Goal: Feedback & Contribution: Contribute content

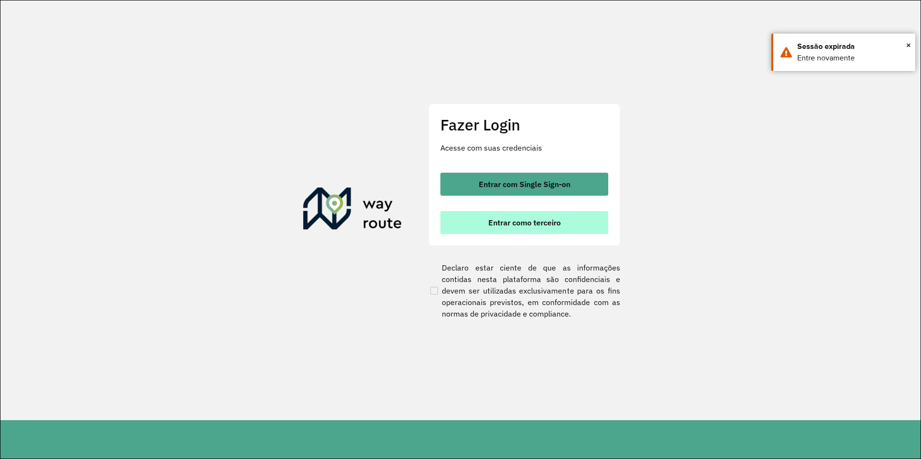
click at [459, 225] on span "Entrar como terceiro" at bounding box center [524, 223] width 72 height 8
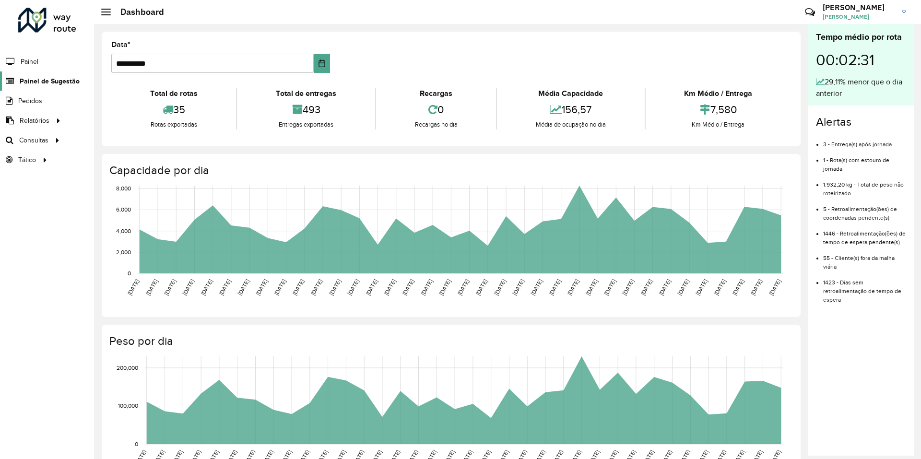
click at [35, 82] on span "Painel de Sugestão" at bounding box center [50, 81] width 60 height 10
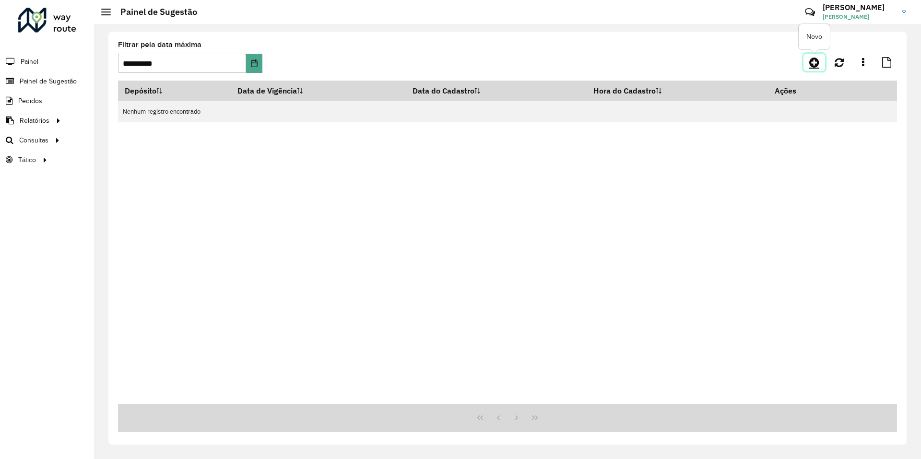
click at [816, 62] on icon at bounding box center [814, 63] width 10 height 12
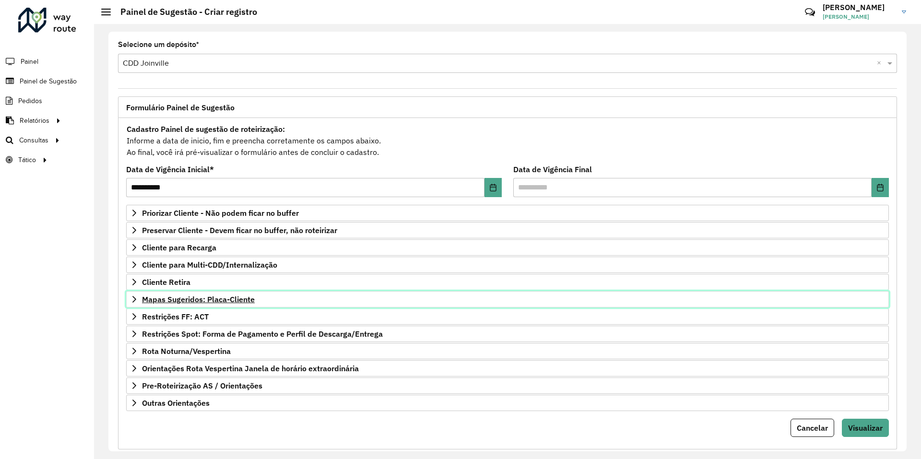
click at [219, 304] on link "Mapas Sugeridos: Placa-Cliente" at bounding box center [507, 299] width 763 height 16
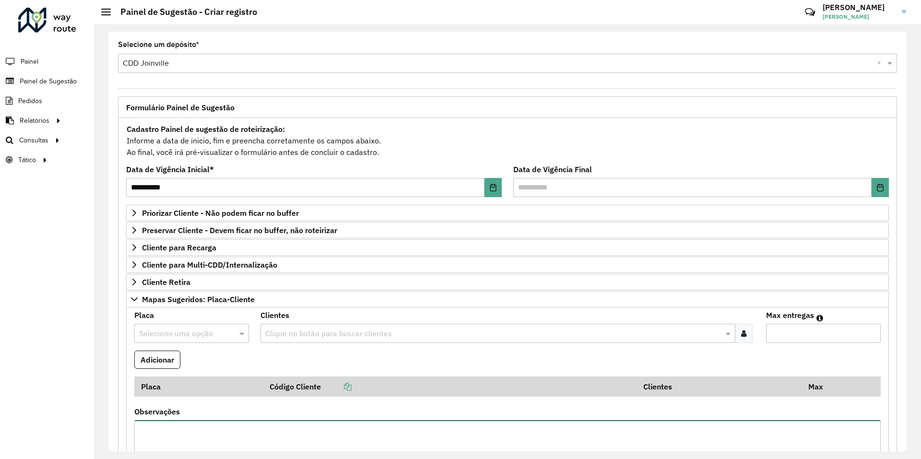
click at [213, 426] on textarea "Observações" at bounding box center [507, 460] width 746 height 81
paste textarea "**********"
type textarea "**********"
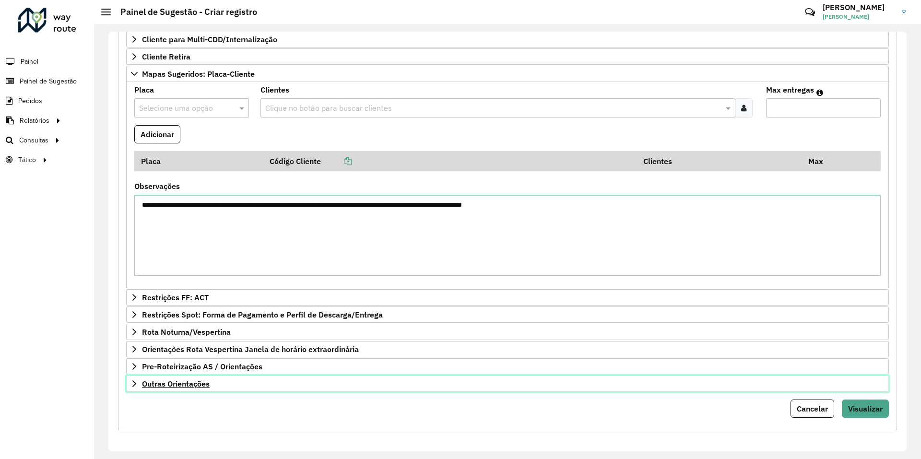
click at [157, 387] on span "Outras Orientações" at bounding box center [176, 384] width 68 height 8
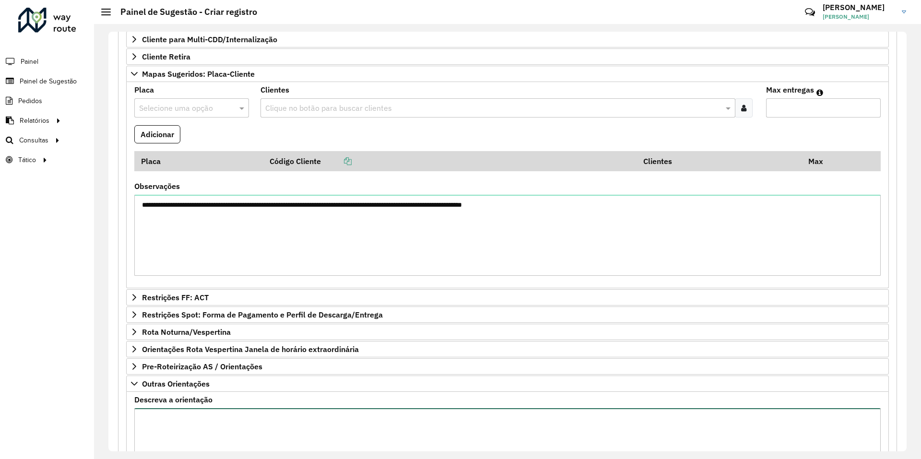
click at [214, 421] on textarea "Descreva a orientação" at bounding box center [507, 448] width 746 height 81
paste textarea "**********"
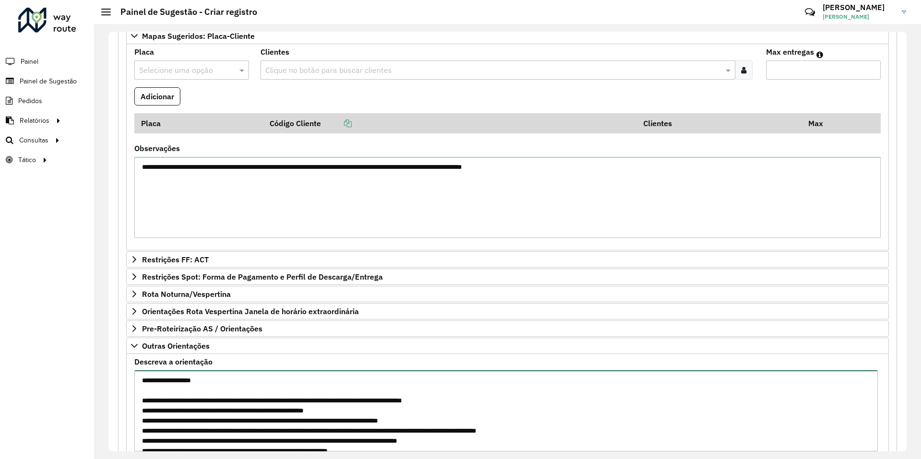
scroll to position [215, 0]
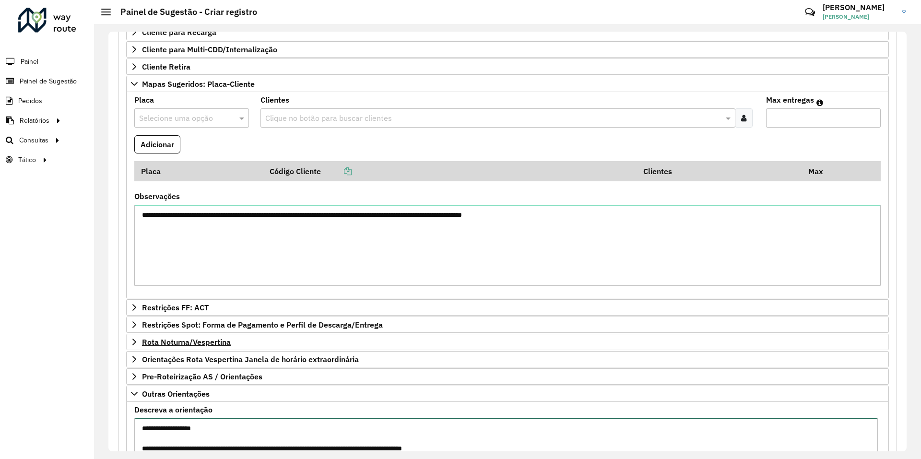
type textarea "**********"
click at [208, 346] on span "Rota Noturna/Vespertina" at bounding box center [186, 342] width 89 height 8
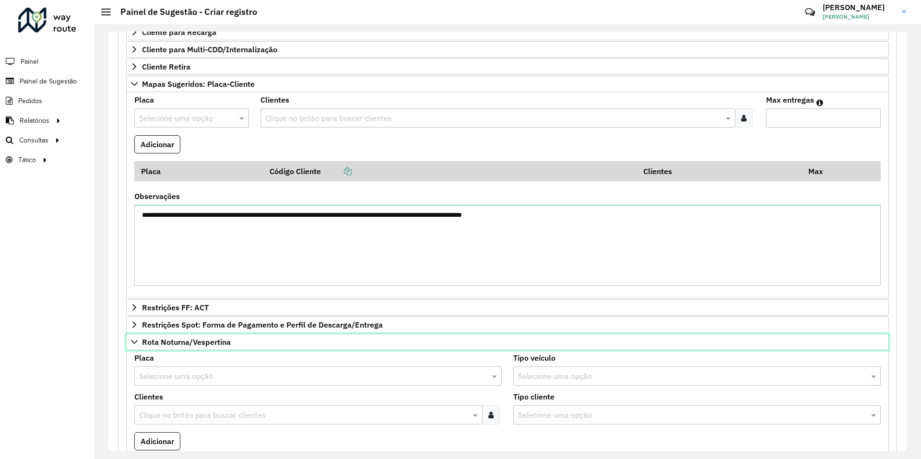
scroll to position [167, 0]
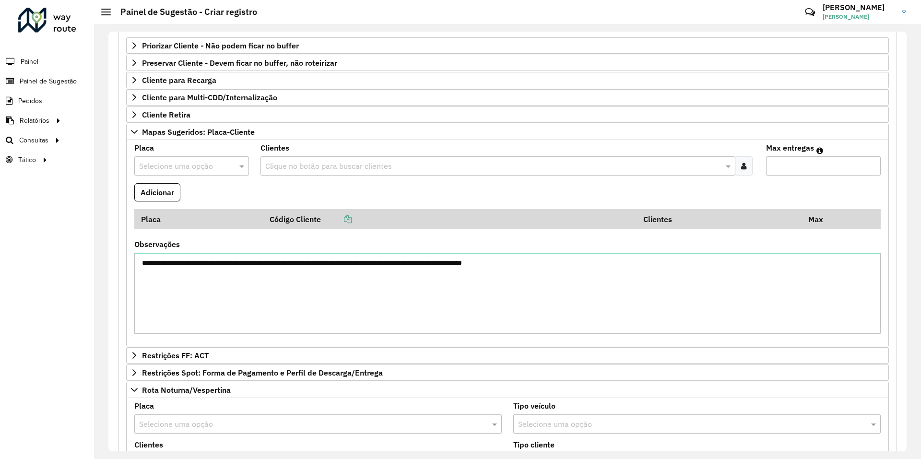
click at [181, 422] on input "text" at bounding box center [308, 425] width 339 height 12
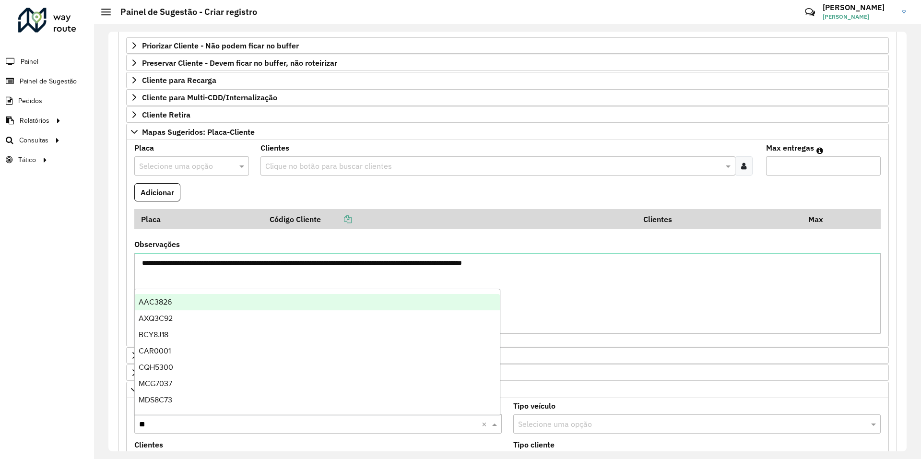
type input "***"
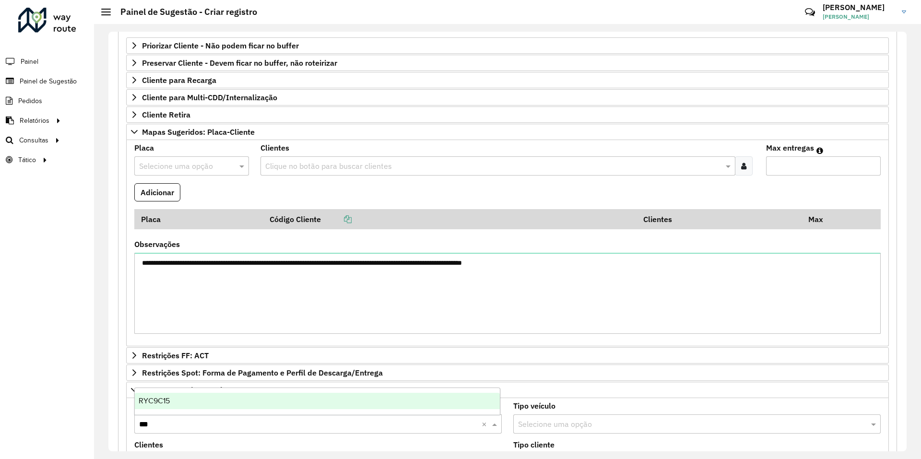
click at [165, 395] on div "RYC9C15" at bounding box center [317, 401] width 365 height 16
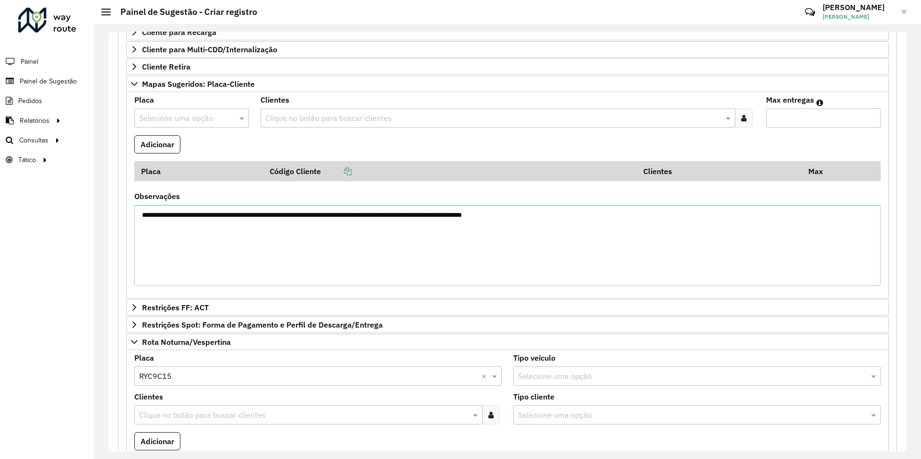
scroll to position [311, 0]
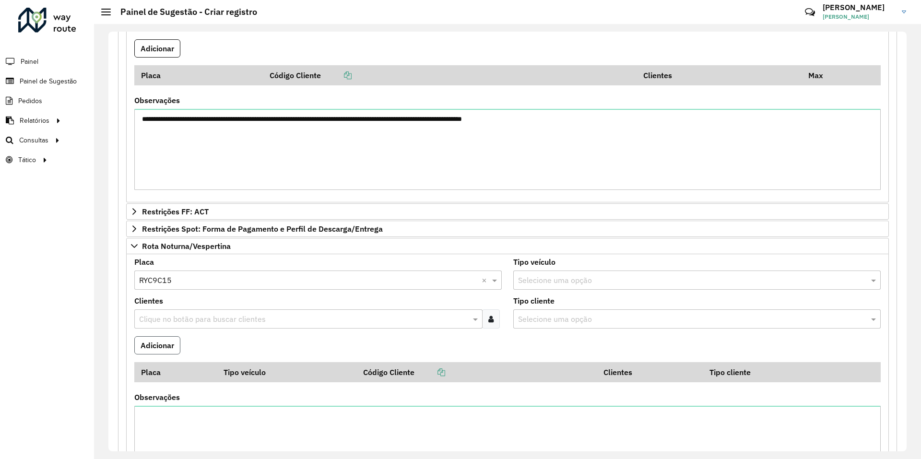
click at [165, 341] on button "Adicionar" at bounding box center [157, 345] width 46 height 18
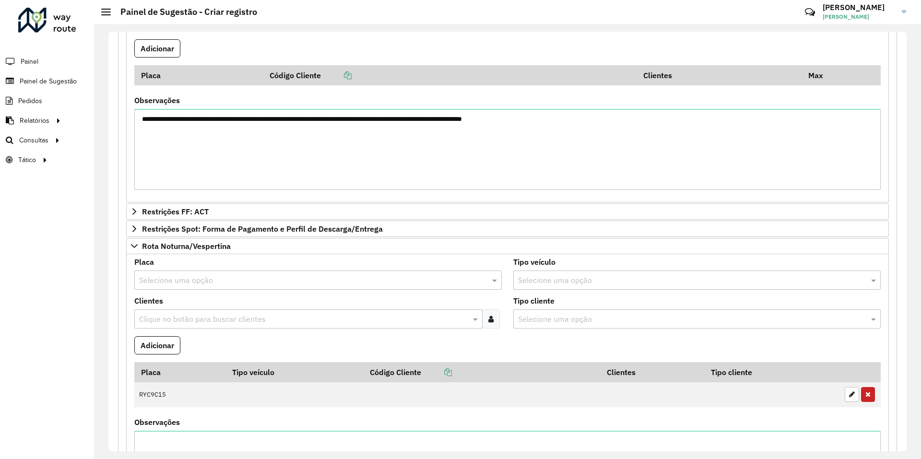
click at [192, 284] on input "text" at bounding box center [308, 281] width 339 height 12
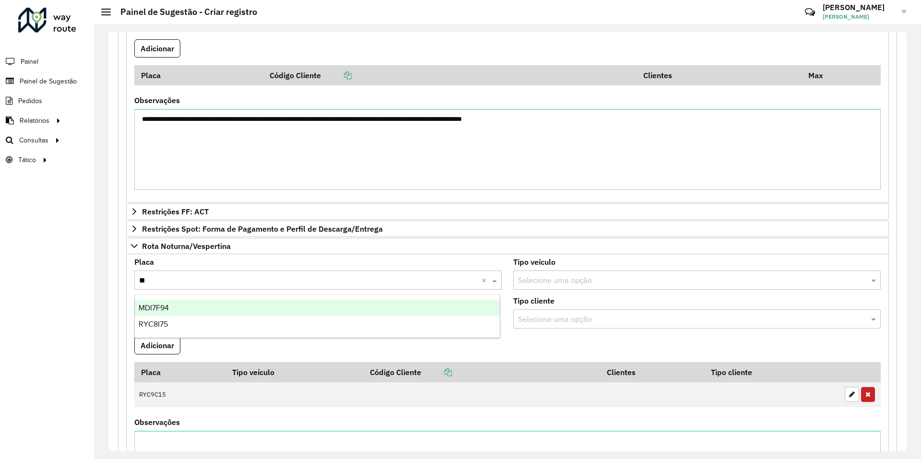
type input "***"
click at [166, 306] on span "RYC8I75" at bounding box center [153, 308] width 29 height 8
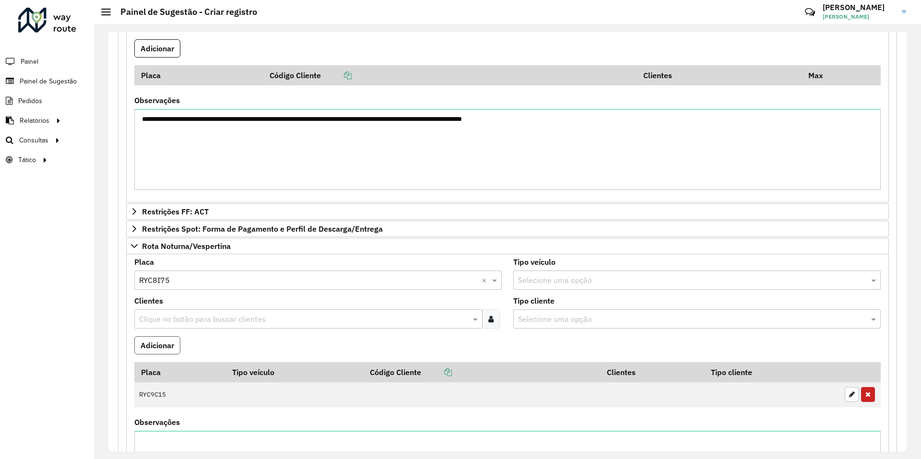
click at [166, 343] on button "Adicionar" at bounding box center [157, 345] width 46 height 18
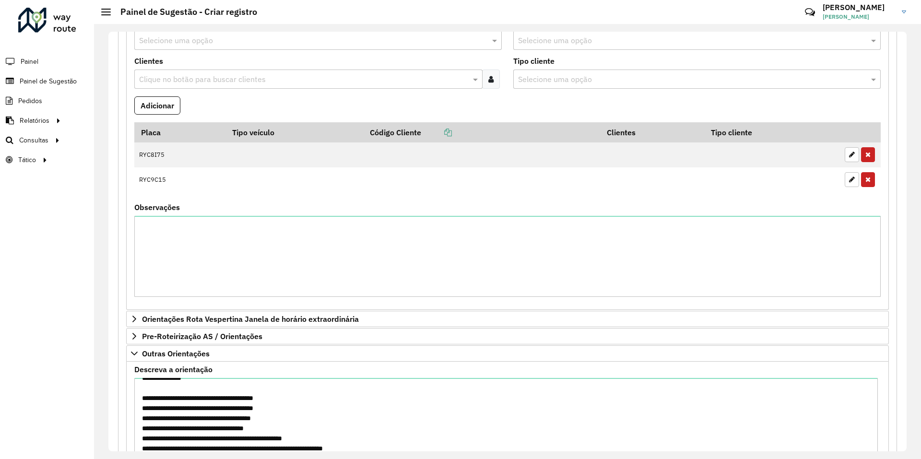
scroll to position [631, 0]
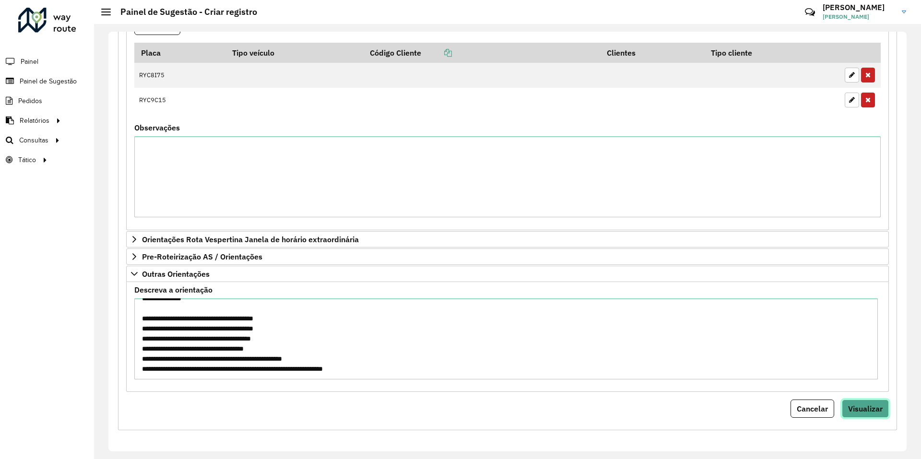
click at [871, 412] on span "Visualizar" at bounding box center [865, 409] width 35 height 10
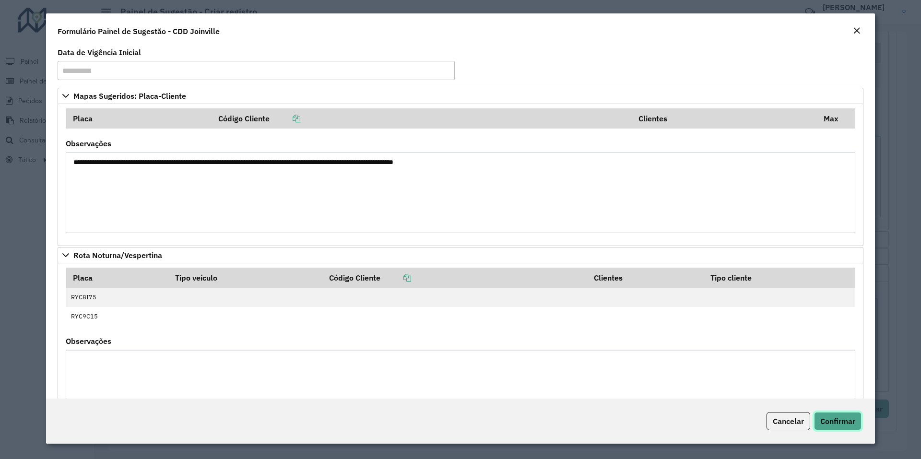
click at [842, 422] on span "Confirmar" at bounding box center [837, 421] width 35 height 10
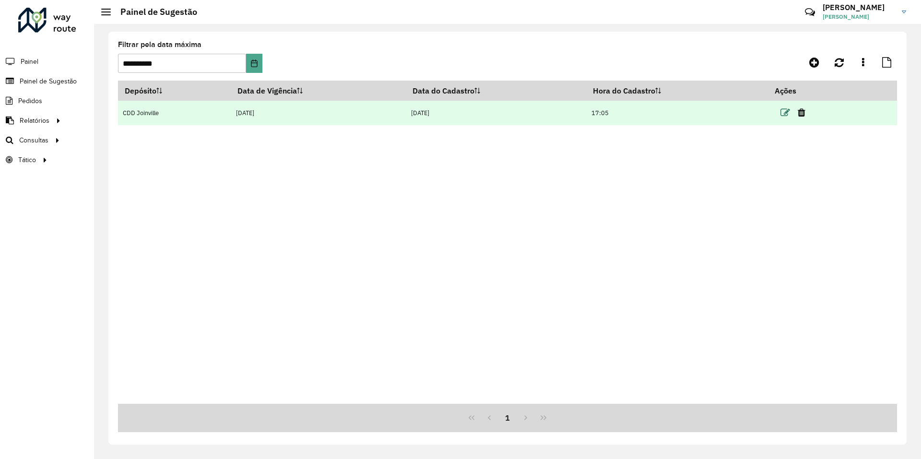
click at [789, 112] on icon at bounding box center [785, 113] width 10 height 10
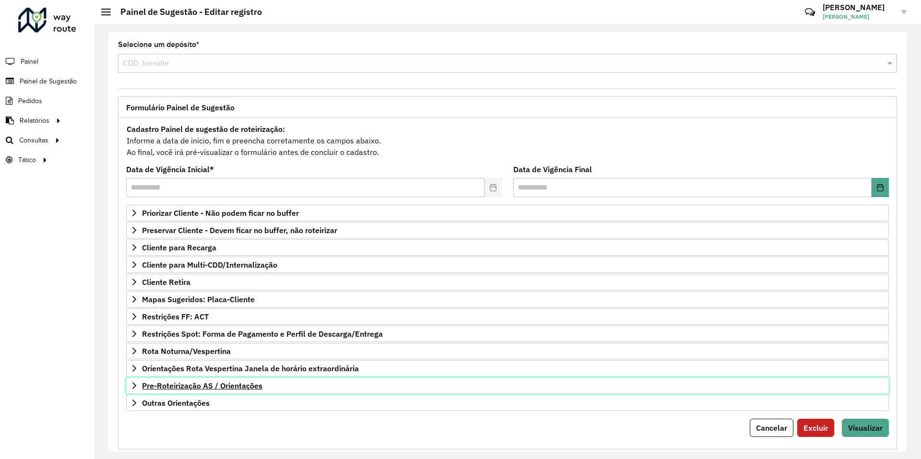
click at [244, 387] on span "Pre-Roteirização AS / Orientações" at bounding box center [202, 386] width 120 height 8
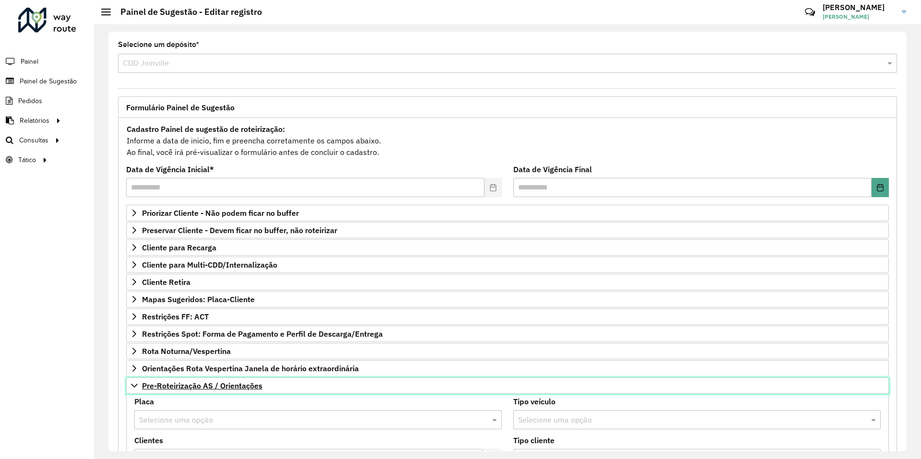
click at [244, 387] on span "Pre-Roteirização AS / Orientações" at bounding box center [202, 386] width 120 height 8
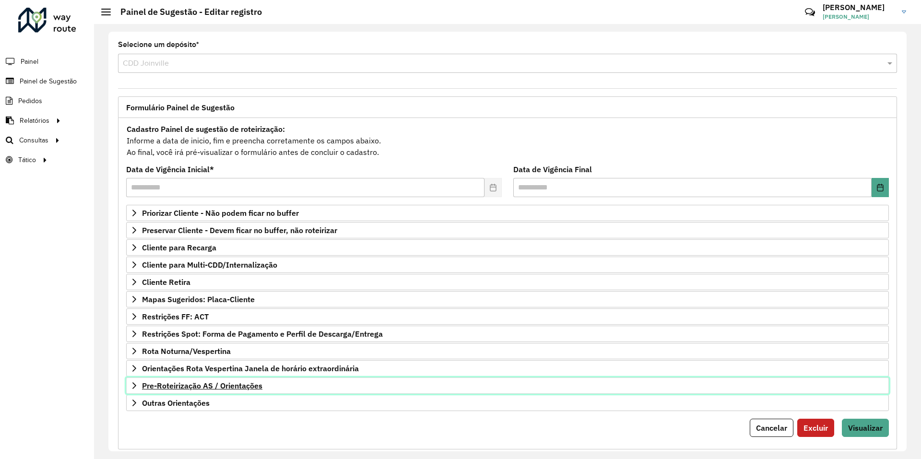
scroll to position [19, 0]
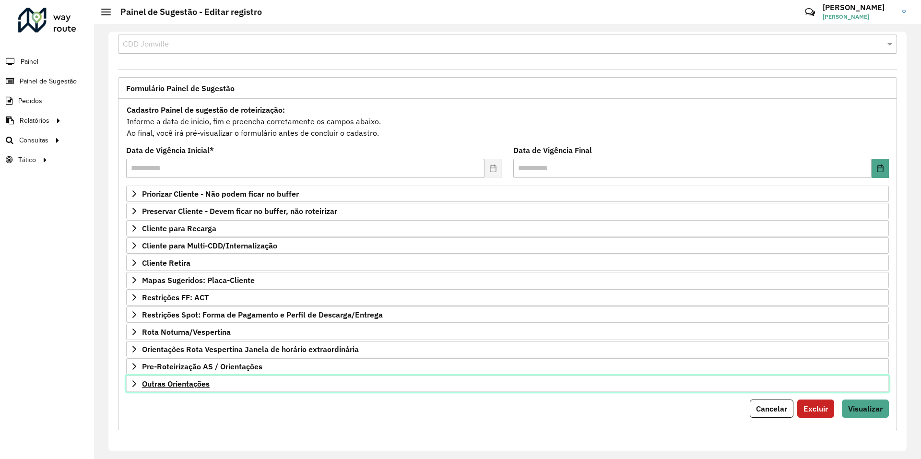
click at [213, 383] on link "Outras Orientações" at bounding box center [507, 384] width 763 height 16
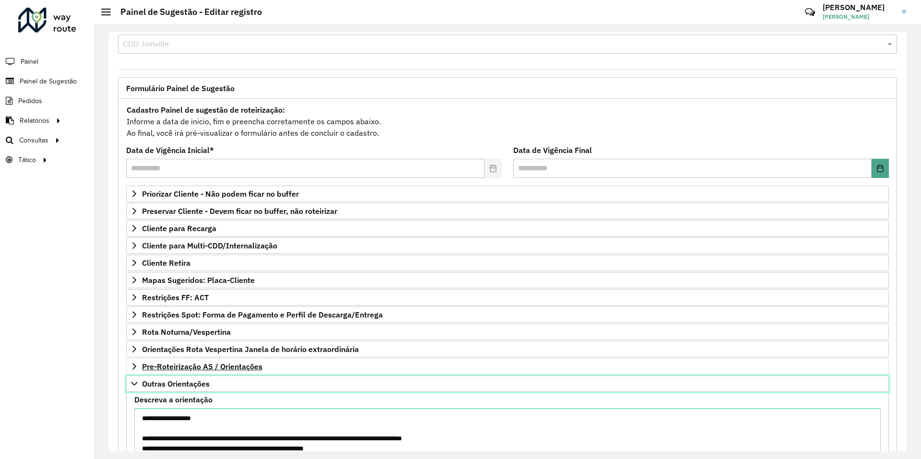
scroll to position [67, 0]
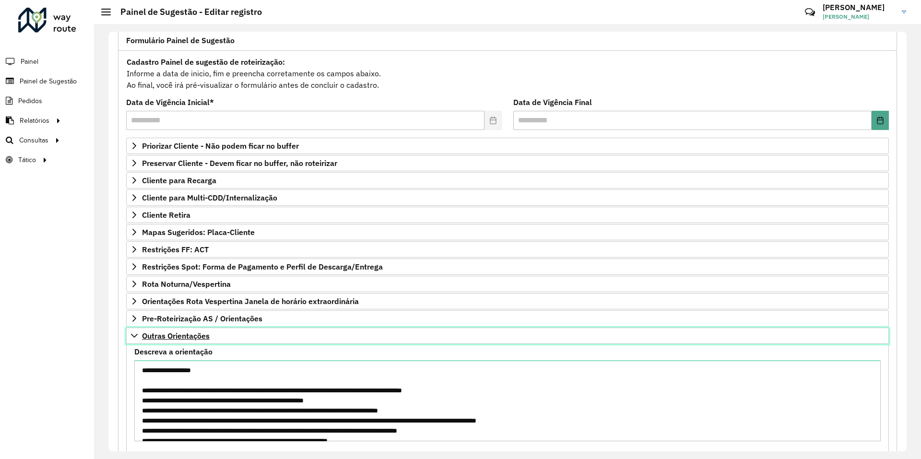
click at [208, 338] on span "Outras Orientações" at bounding box center [176, 336] width 68 height 8
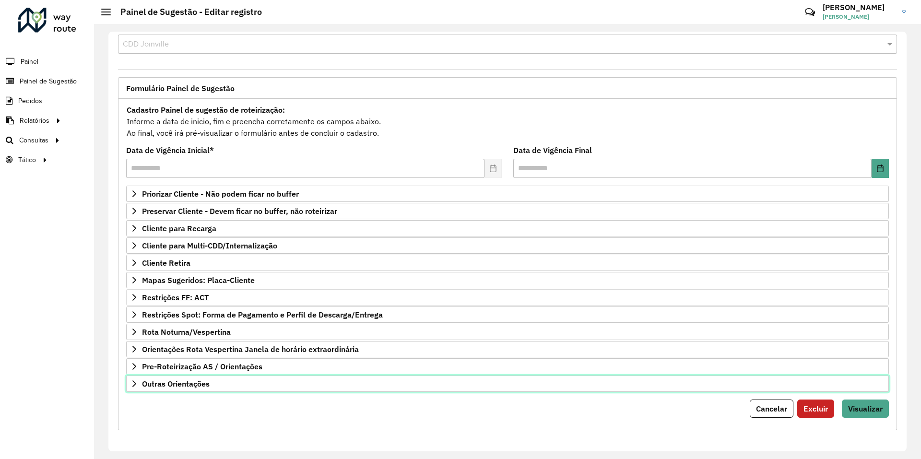
scroll to position [19, 0]
click at [206, 281] on span "Mapas Sugeridos: Placa-Cliente" at bounding box center [198, 280] width 113 height 8
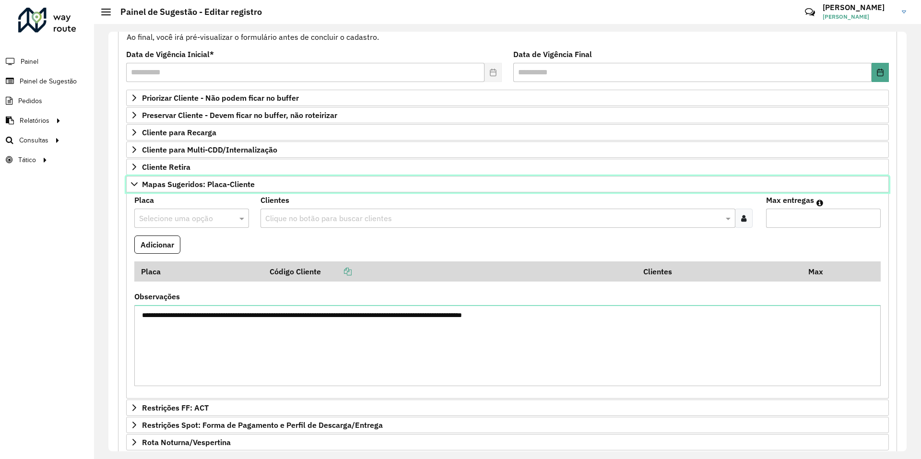
scroll to position [163, 0]
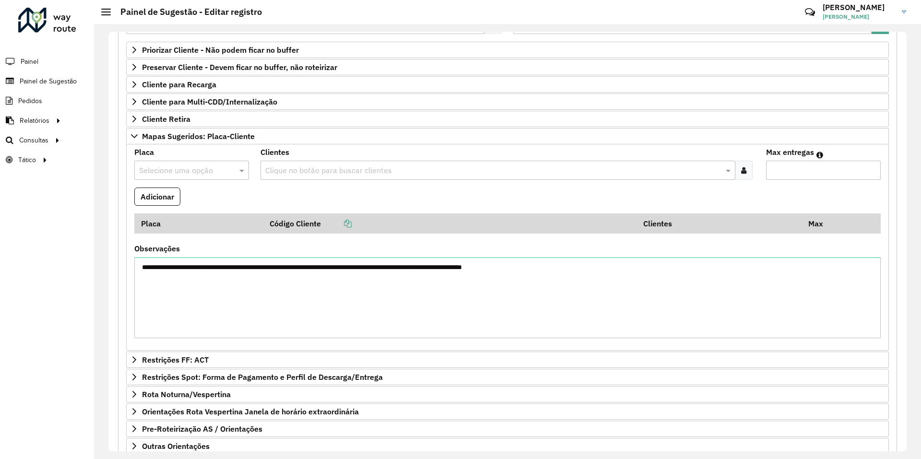
click at [219, 166] on input "text" at bounding box center [182, 171] width 86 height 12
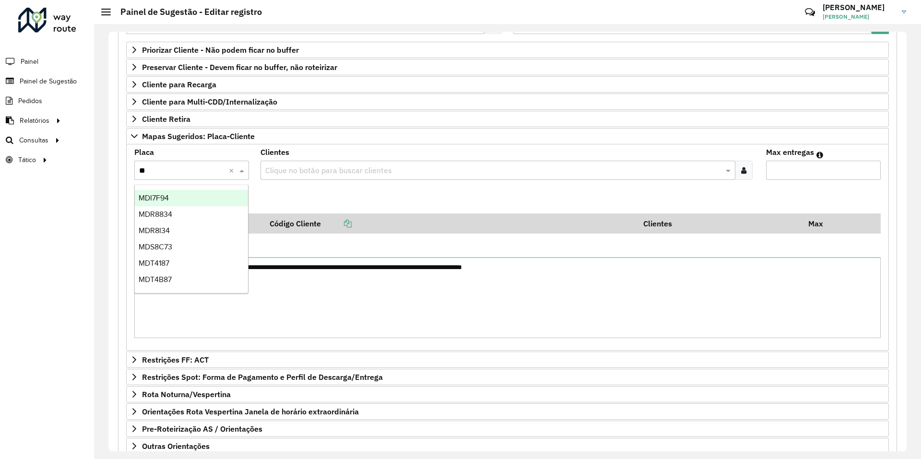
type input "***"
click at [195, 195] on div "MDS8C73" at bounding box center [191, 198] width 113 height 16
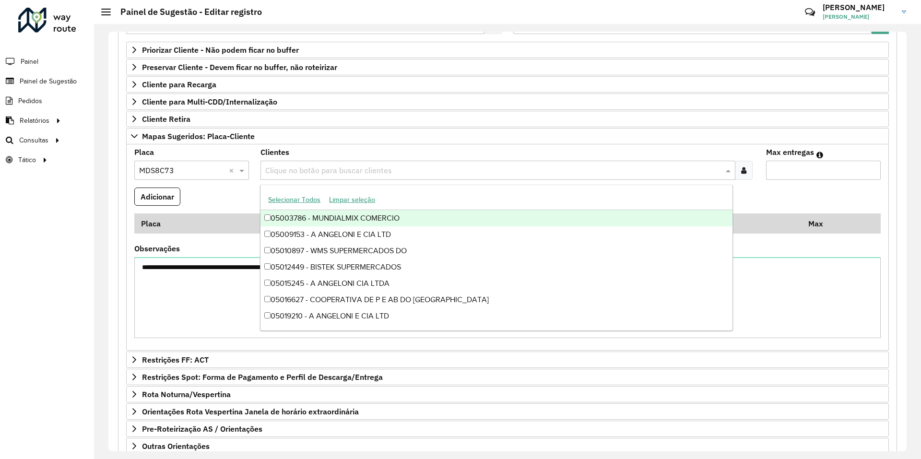
click at [277, 170] on input "text" at bounding box center [493, 171] width 460 height 12
type input "*"
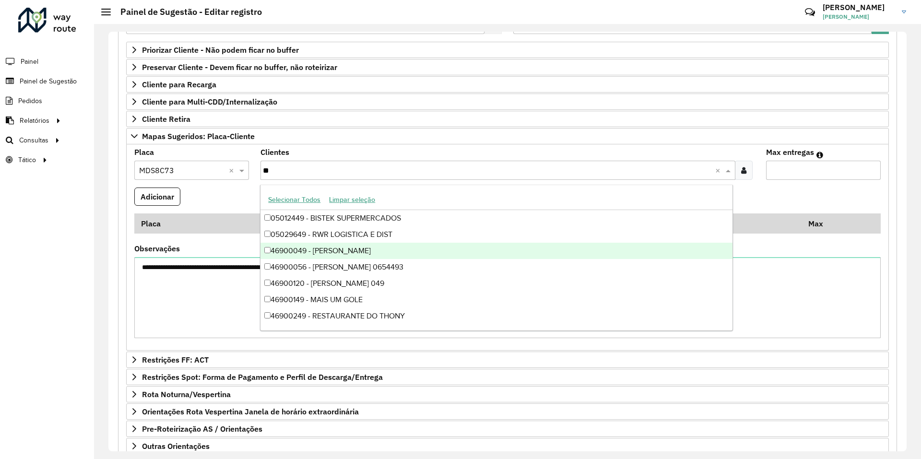
type input "*"
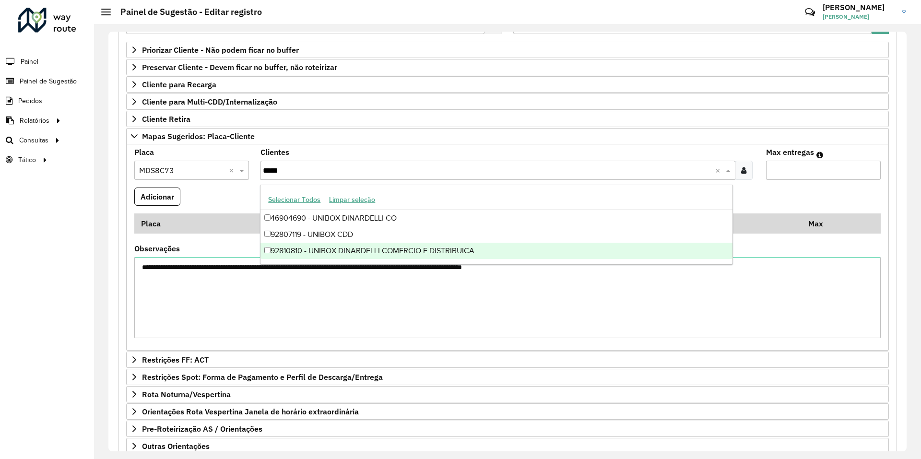
type input "******"
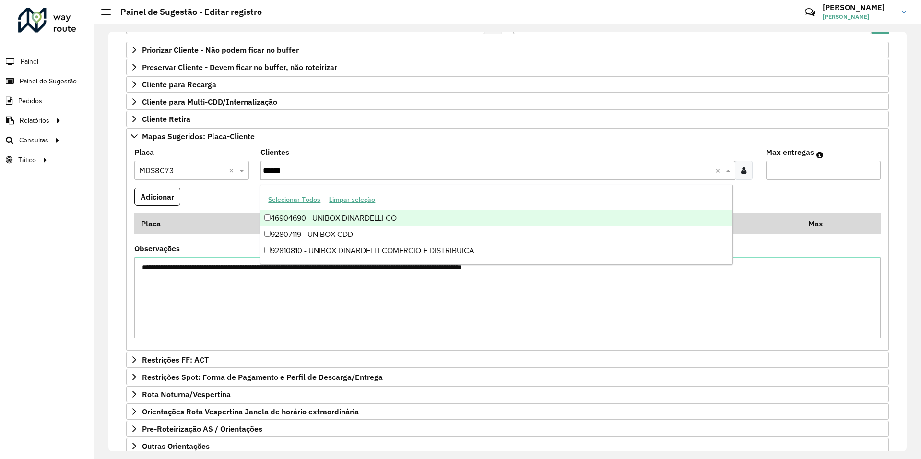
click at [341, 218] on div "46904690 - UNIBOX DINARDELLI CO" at bounding box center [496, 218] width 472 height 16
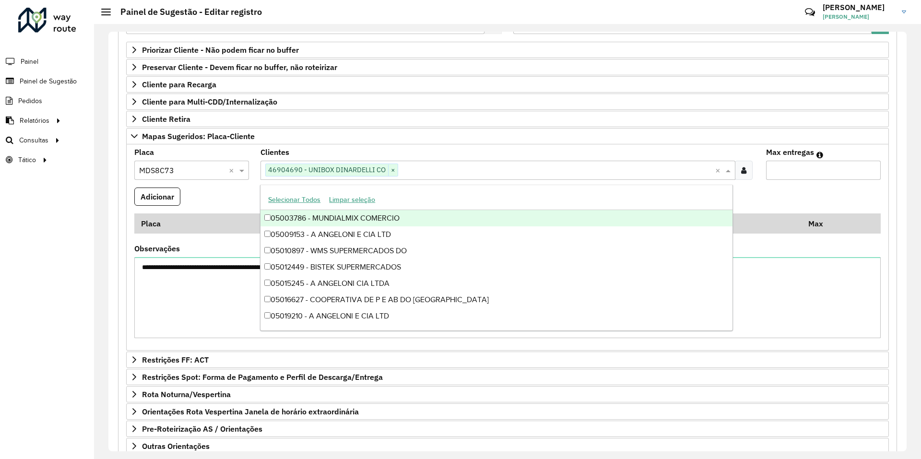
click at [802, 169] on input "Max entregas" at bounding box center [823, 170] width 115 height 19
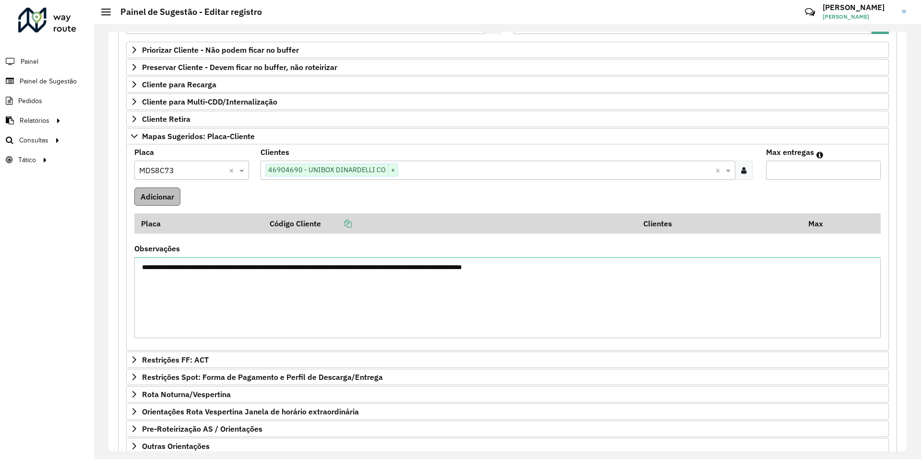
type input "*"
click at [153, 202] on button "Adicionar" at bounding box center [157, 197] width 46 height 18
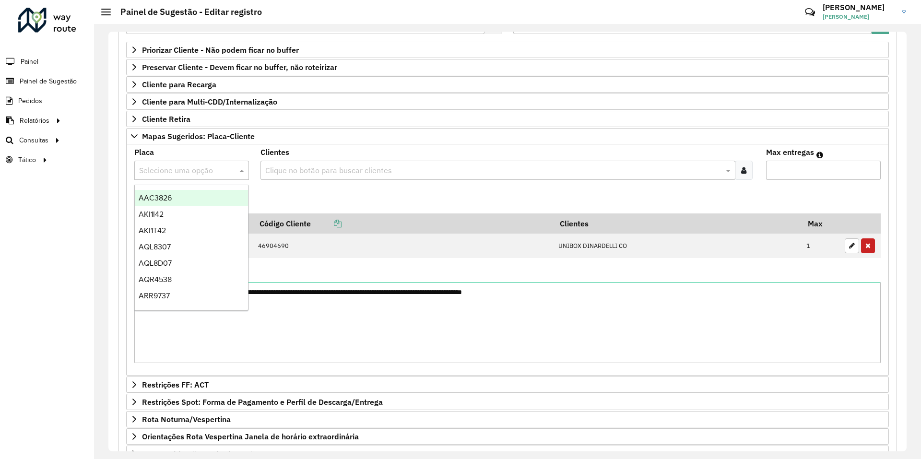
click at [199, 169] on input "text" at bounding box center [182, 171] width 86 height 12
type input "***"
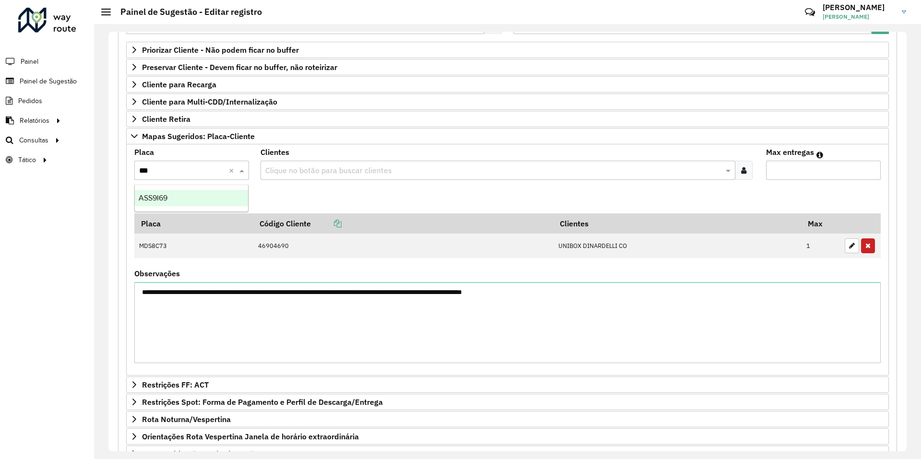
click at [189, 196] on div "ASS9I69" at bounding box center [191, 198] width 113 height 16
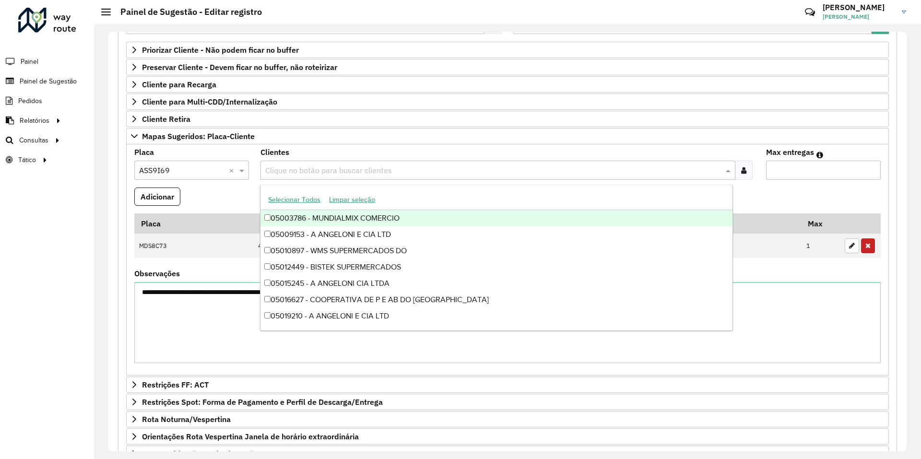
click at [319, 171] on input "text" at bounding box center [493, 171] width 460 height 12
type input "*"
click at [337, 171] on input "****" at bounding box center [489, 171] width 452 height 12
type input "****"
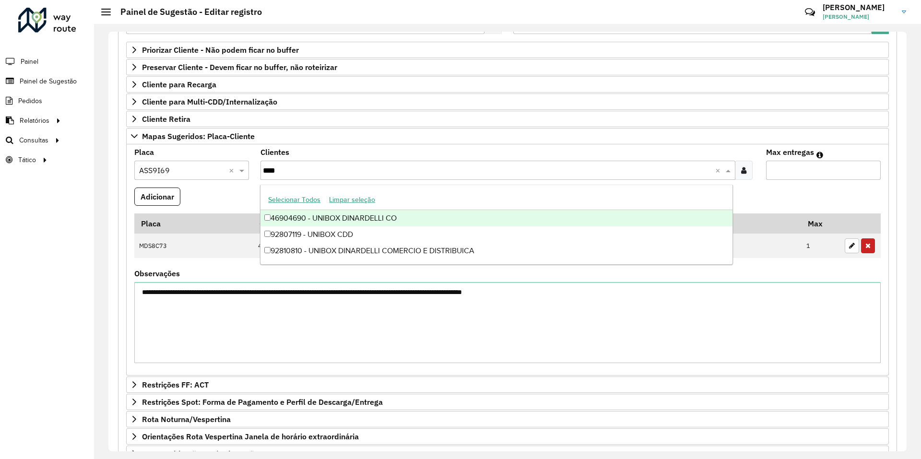
click at [334, 213] on div "46904690 - UNIBOX DINARDELLI CO" at bounding box center [496, 218] width 472 height 16
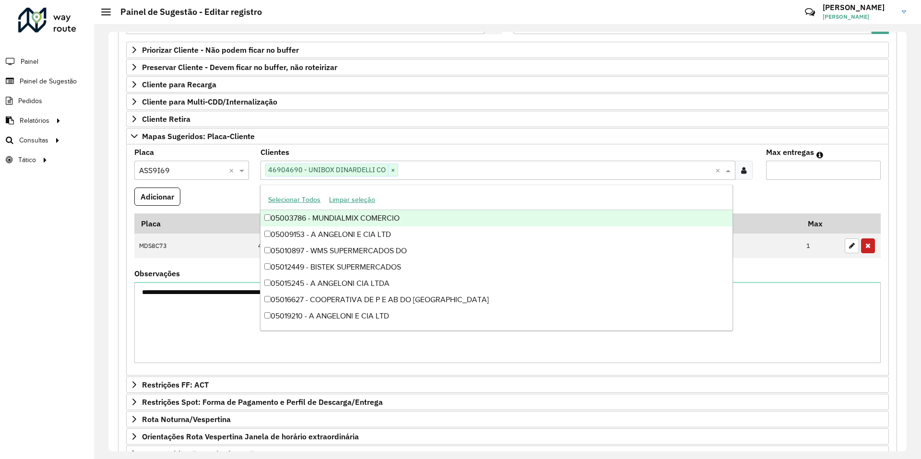
click at [798, 168] on input "Max entregas" at bounding box center [823, 170] width 115 height 19
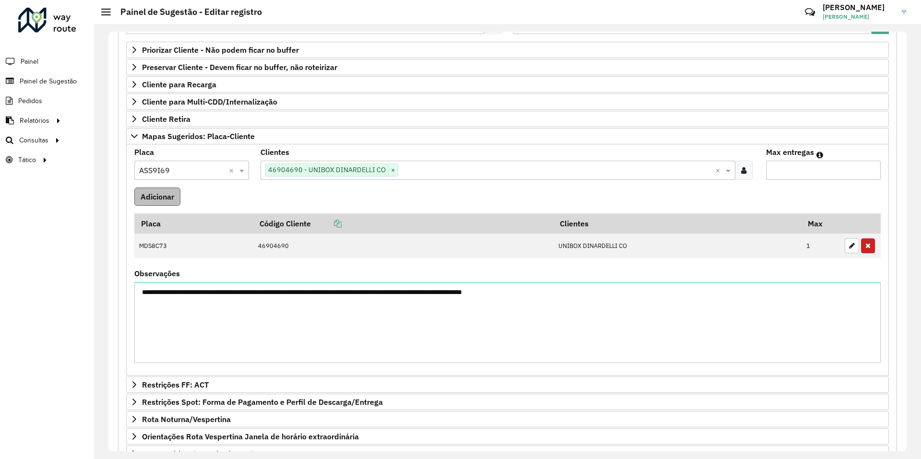
type input "*"
click at [156, 190] on button "Adicionar" at bounding box center [157, 197] width 46 height 18
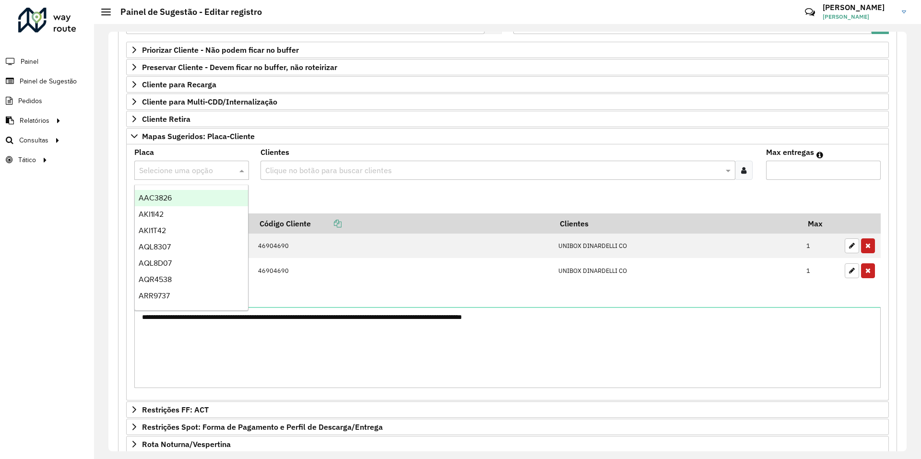
click at [188, 167] on input "text" at bounding box center [182, 171] width 86 height 12
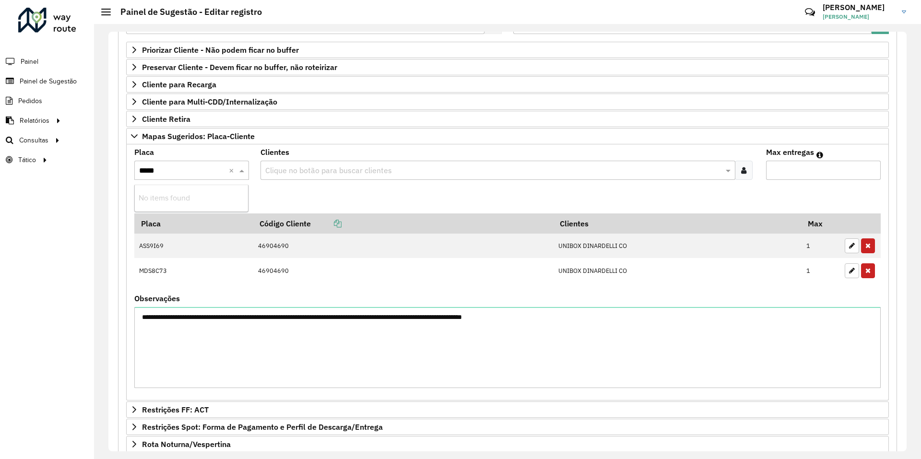
click at [185, 169] on input "*****" at bounding box center [182, 171] width 86 height 12
type input "***"
click at [171, 196] on div "RXZ6A15" at bounding box center [191, 198] width 113 height 16
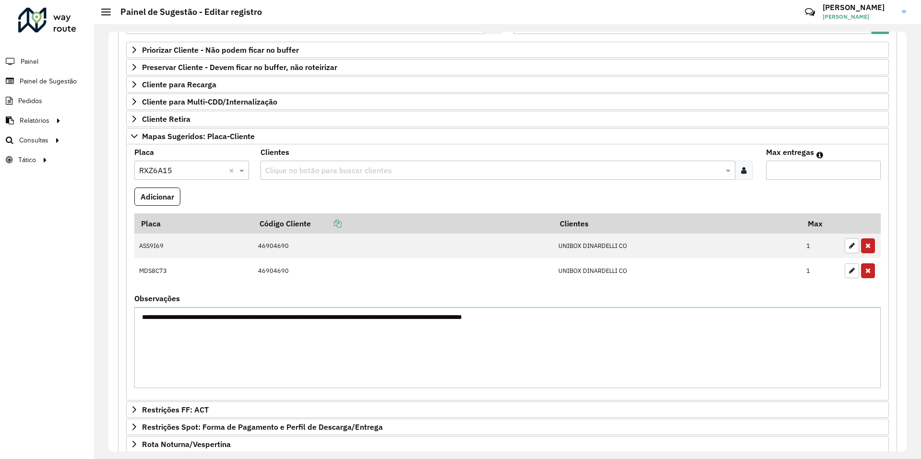
click at [358, 169] on input "text" at bounding box center [493, 171] width 460 height 12
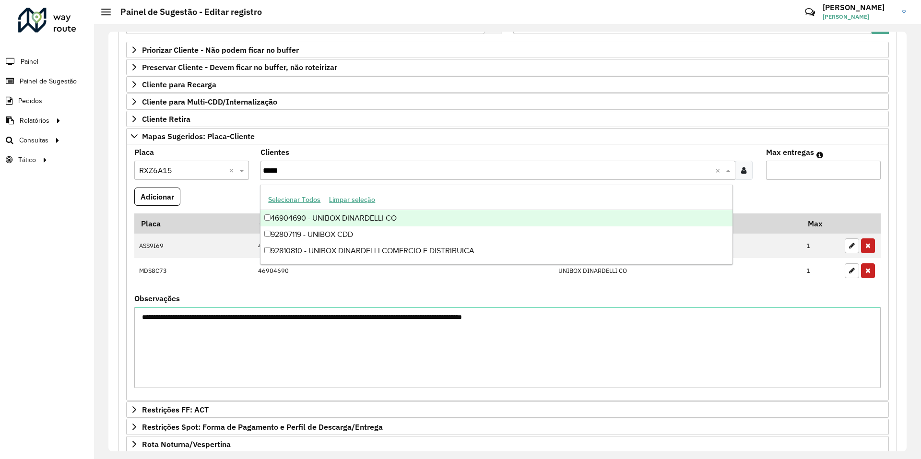
type input "******"
click at [285, 216] on div "46904690 - UNIBOX DINARDELLI CO" at bounding box center [496, 218] width 472 height 16
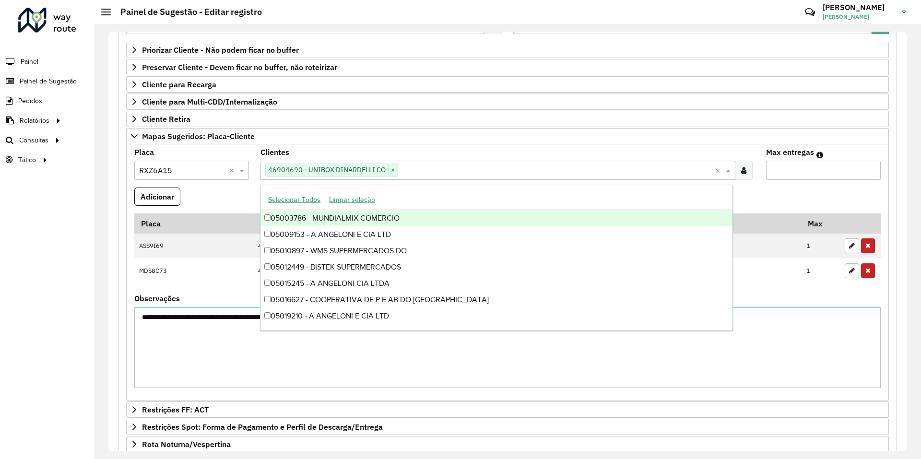
click at [802, 174] on input "Max entregas" at bounding box center [823, 170] width 115 height 19
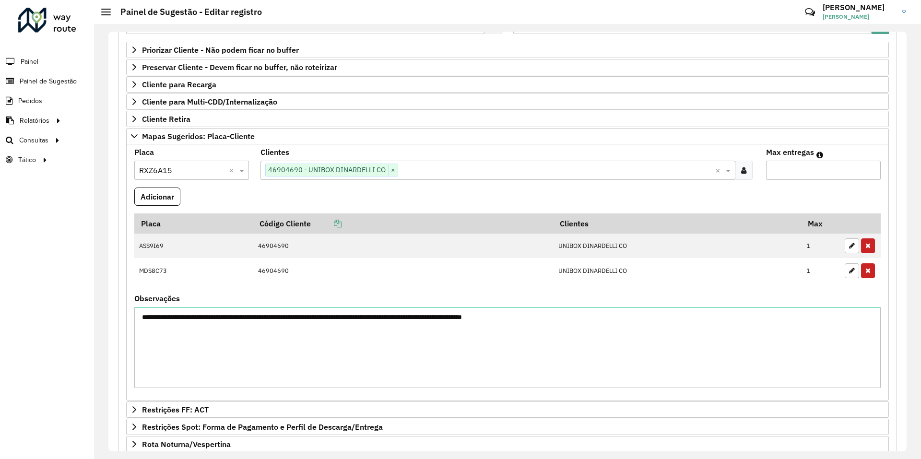
type input "*"
drag, startPoint x: 187, startPoint y: 201, endPoint x: 181, endPoint y: 201, distance: 5.3
click at [184, 201] on formly-field "Adicionar" at bounding box center [508, 201] width 758 height 26
click at [165, 197] on button "Adicionar" at bounding box center [157, 197] width 46 height 18
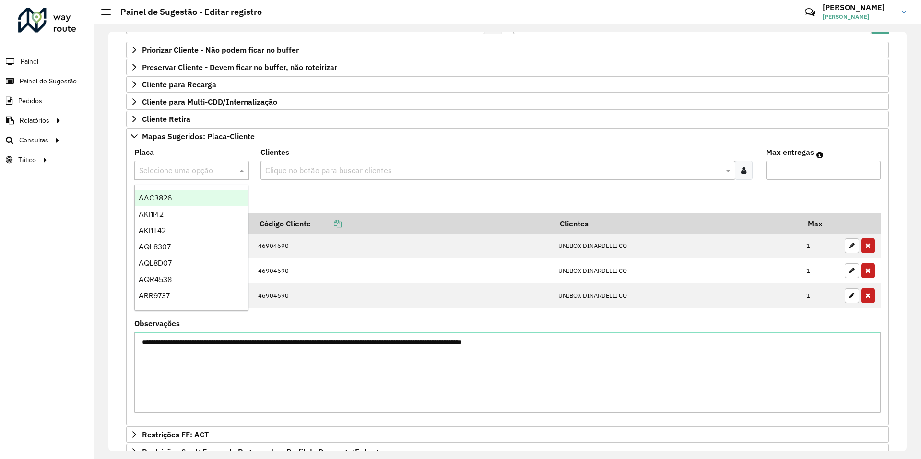
click at [214, 169] on input "text" at bounding box center [182, 171] width 86 height 12
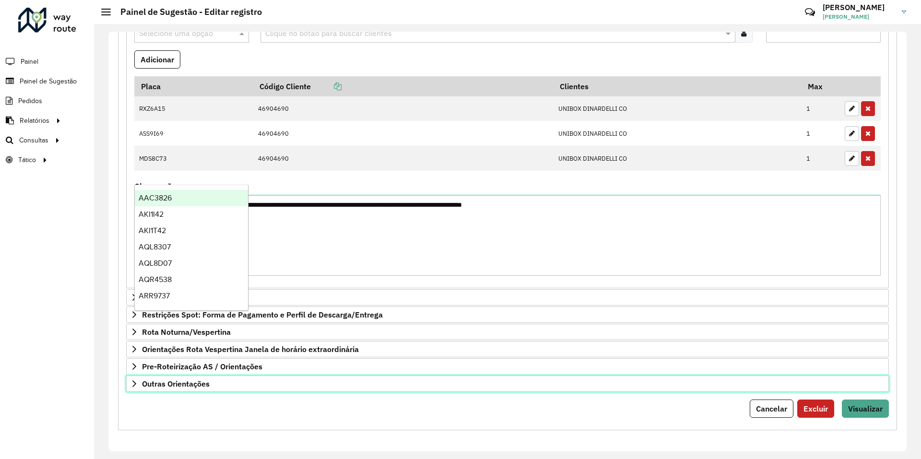
drag, startPoint x: 479, startPoint y: 383, endPoint x: 477, endPoint y: 393, distance: 9.9
click at [478, 388] on link "Outras Orientações" at bounding box center [507, 384] width 763 height 16
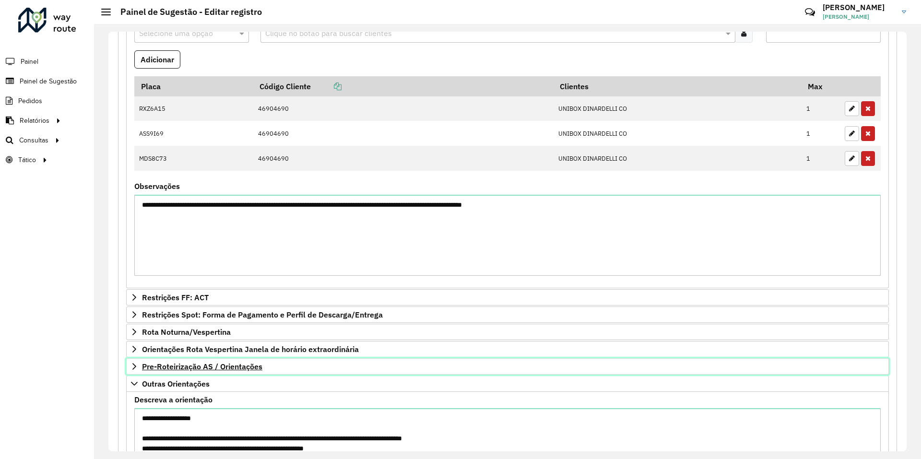
click at [248, 369] on span "Pre-Roteirização AS / Orientações" at bounding box center [202, 367] width 120 height 8
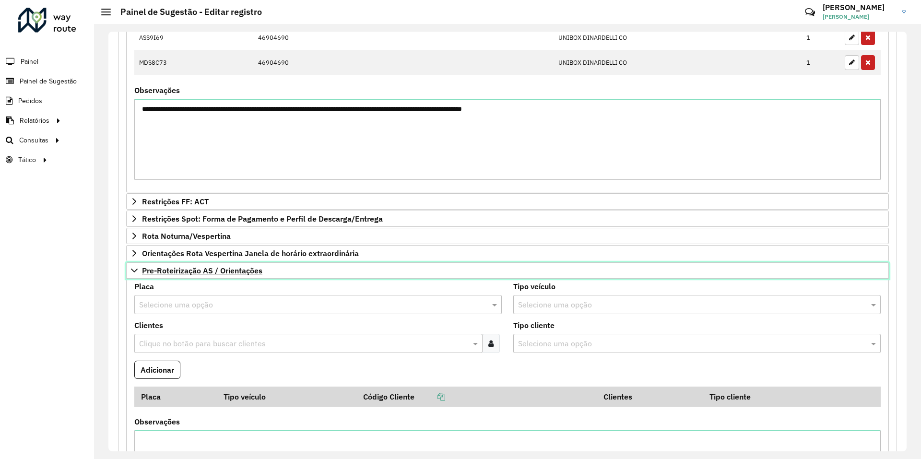
scroll to position [444, 0]
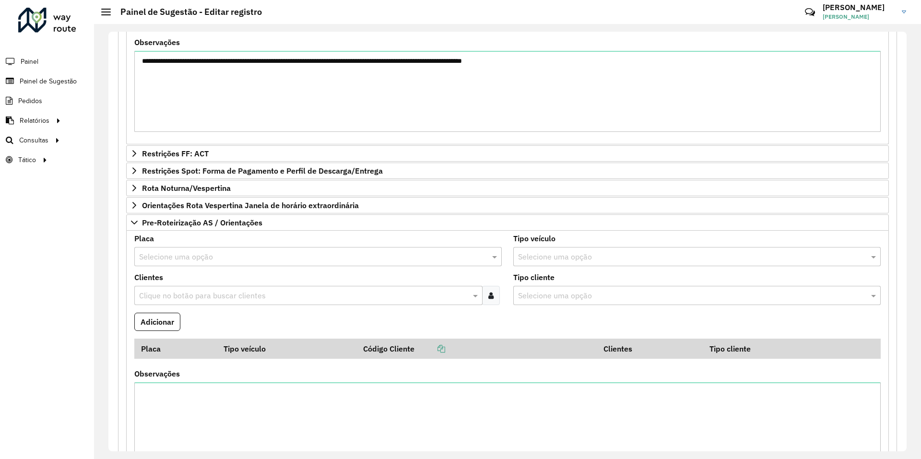
click at [262, 252] on input "text" at bounding box center [308, 257] width 339 height 12
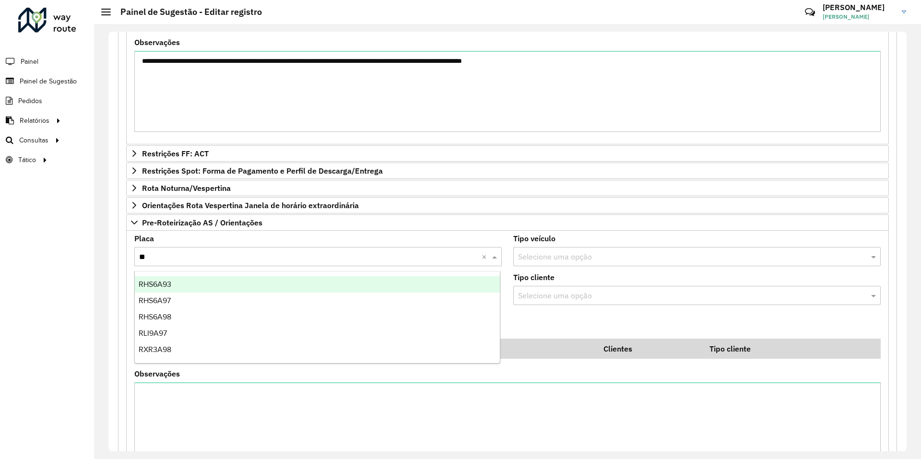
type input "***"
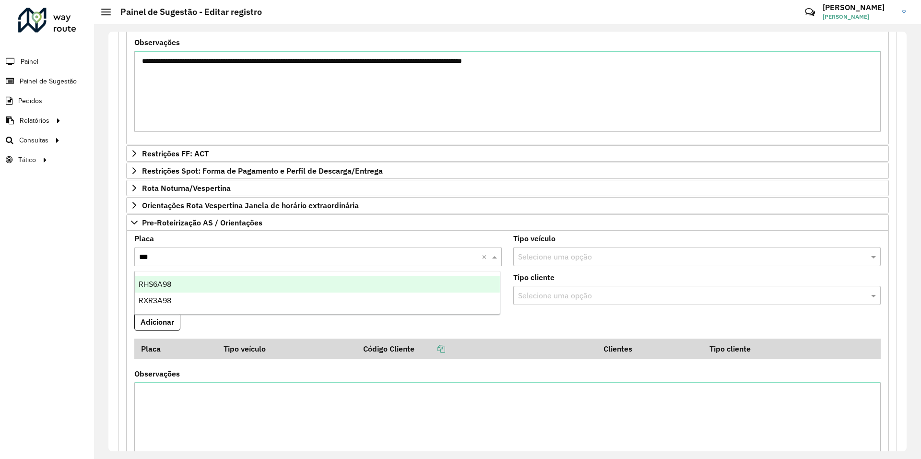
click at [159, 280] on div "RHS6A98" at bounding box center [317, 284] width 365 height 16
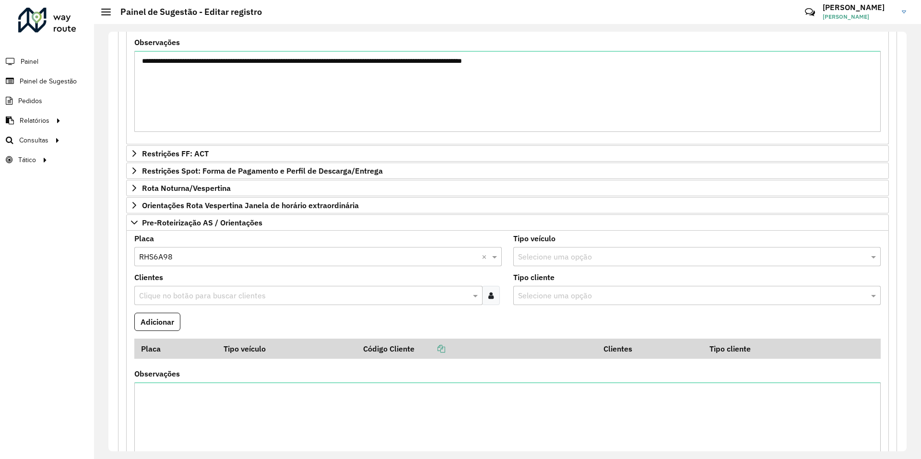
click at [336, 304] on div "Clique no botão para buscar clientes" at bounding box center [308, 295] width 348 height 19
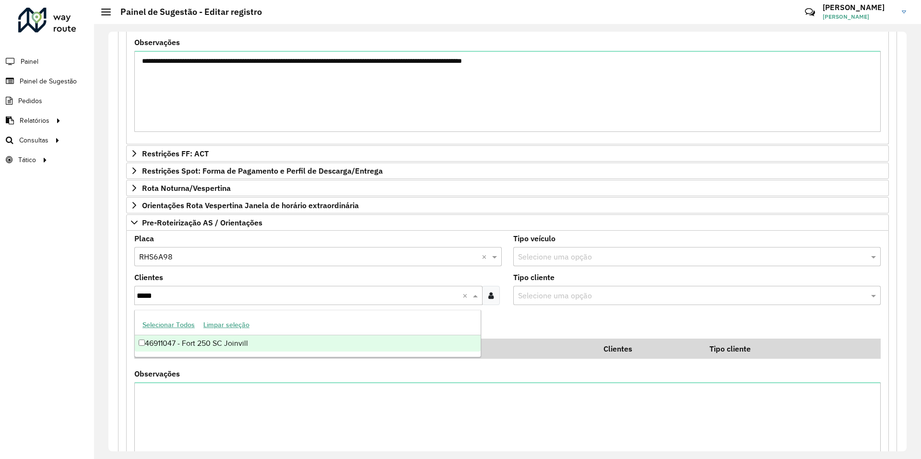
type input "*****"
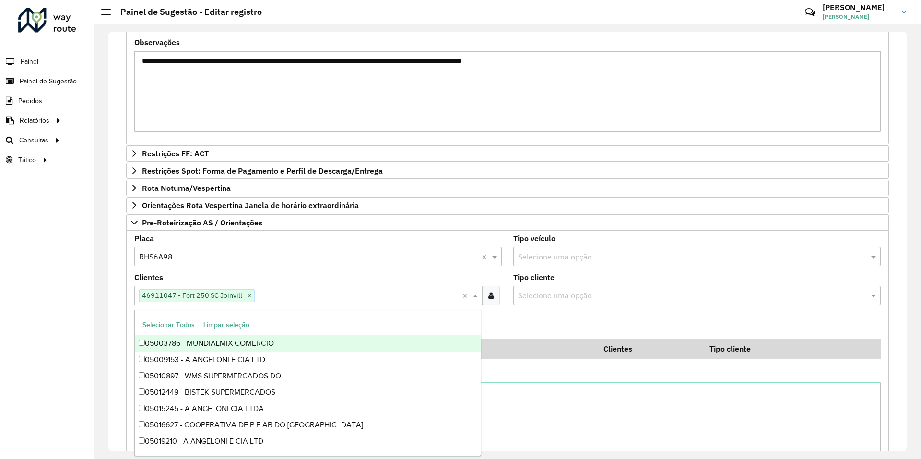
click at [538, 314] on formly-field "Adicionar" at bounding box center [508, 326] width 758 height 26
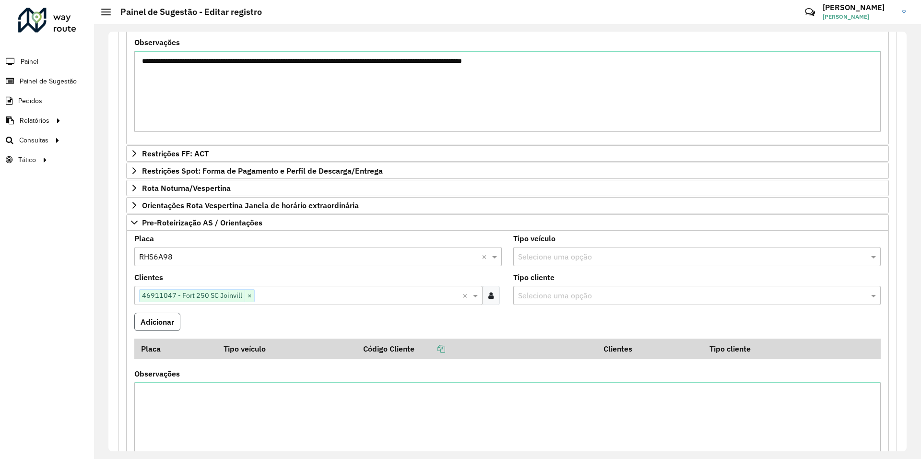
click at [164, 326] on button "Adicionar" at bounding box center [157, 322] width 46 height 18
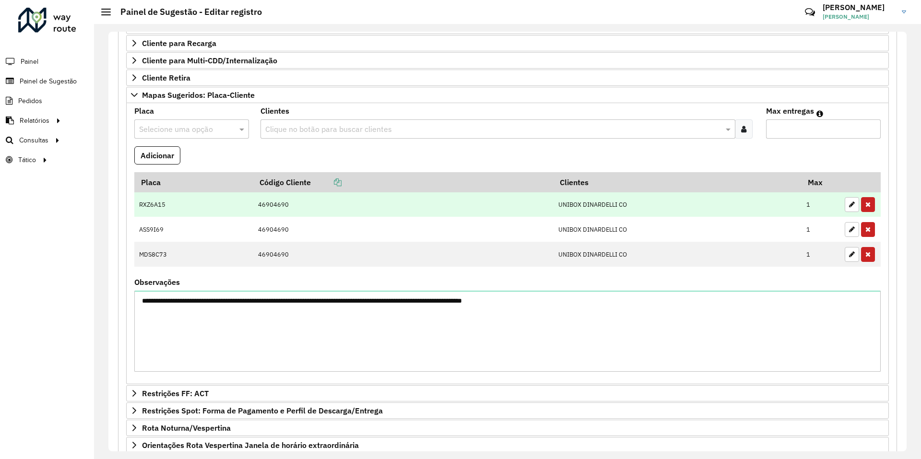
scroll to position [156, 0]
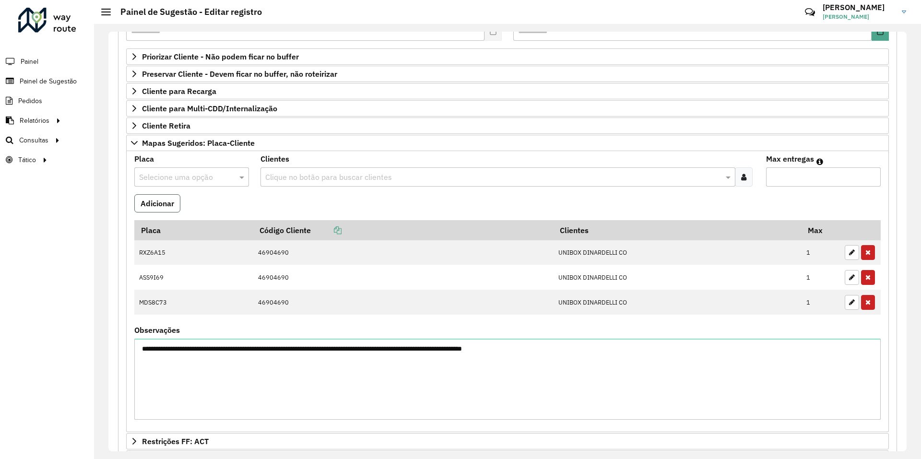
click at [157, 209] on button "Adicionar" at bounding box center [157, 203] width 46 height 18
click at [215, 177] on input "text" at bounding box center [182, 178] width 86 height 12
type input "***"
click at [188, 199] on div "RHU8F63" at bounding box center [191, 205] width 113 height 16
click at [292, 203] on formly-field "Adicionar" at bounding box center [508, 207] width 758 height 26
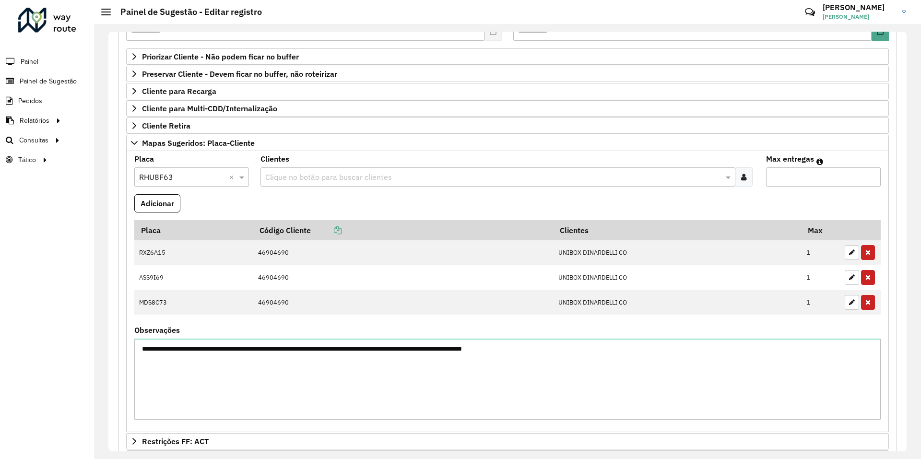
click at [295, 179] on input "text" at bounding box center [493, 178] width 460 height 12
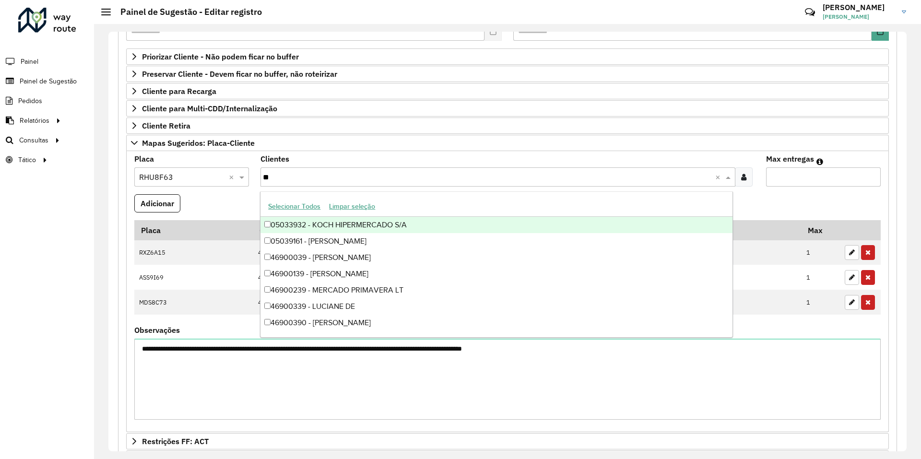
type input "***"
click at [397, 227] on div "46900399 - SCHLICKMANN COMERCIO" at bounding box center [496, 225] width 472 height 16
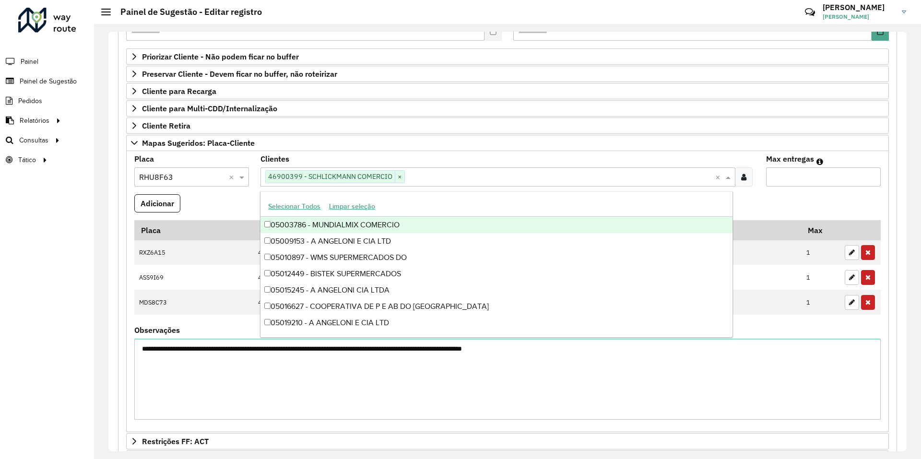
click at [782, 181] on input "Max entregas" at bounding box center [823, 176] width 115 height 19
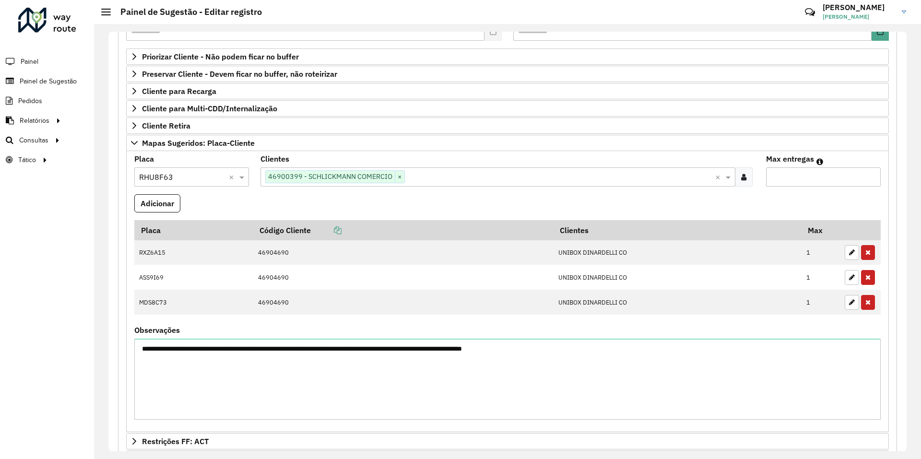
type input "*"
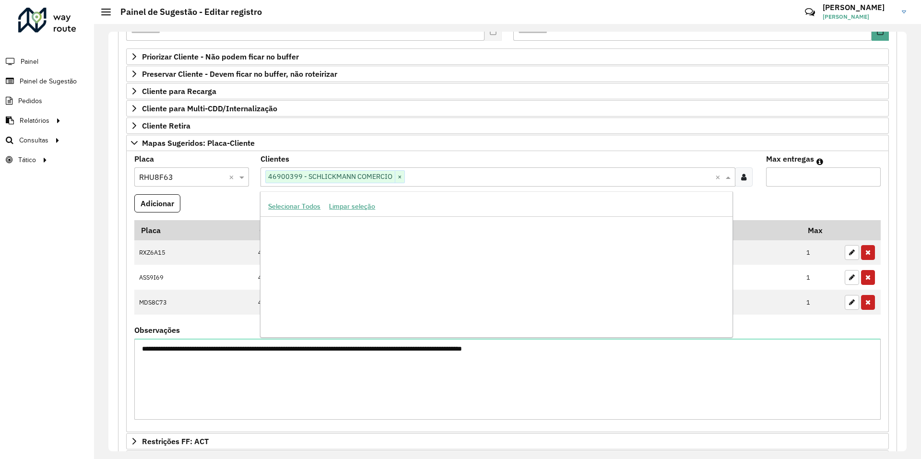
click at [664, 177] on input "text" at bounding box center [560, 178] width 310 height 12
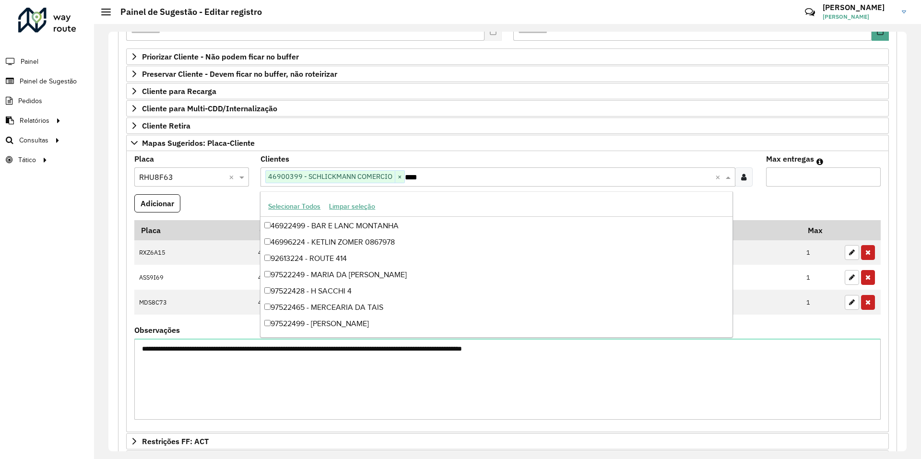
scroll to position [0, 0]
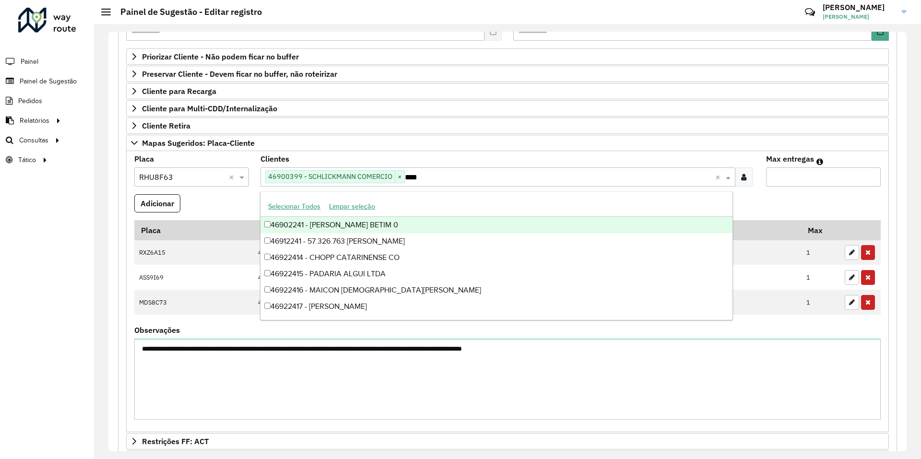
type input "*****"
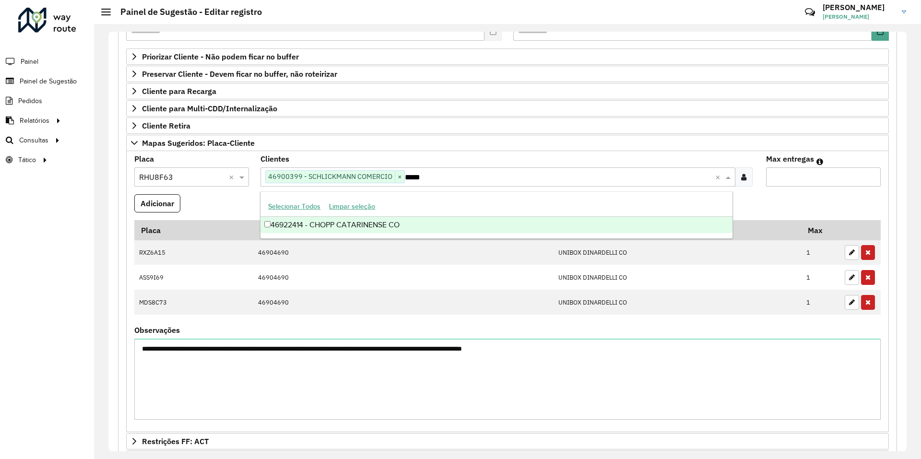
click at [360, 228] on div "46922414 - CHOPP CATARINENSE CO" at bounding box center [496, 225] width 472 height 16
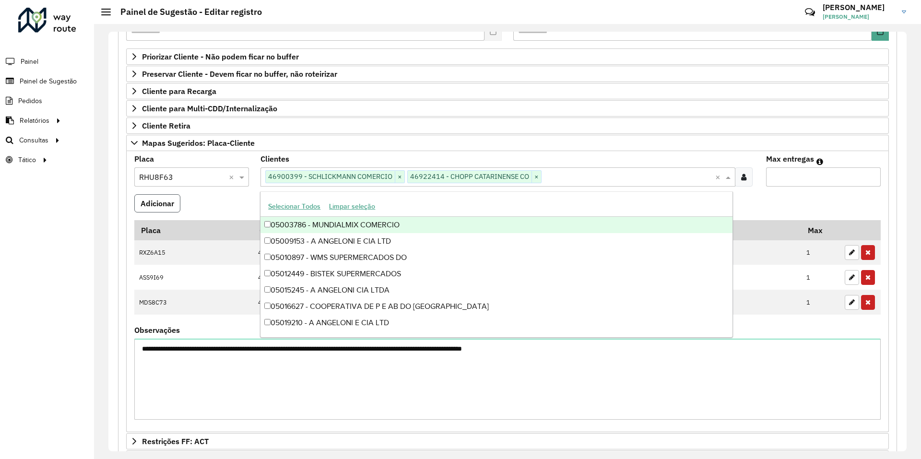
click at [159, 211] on button "Adicionar" at bounding box center [157, 203] width 46 height 18
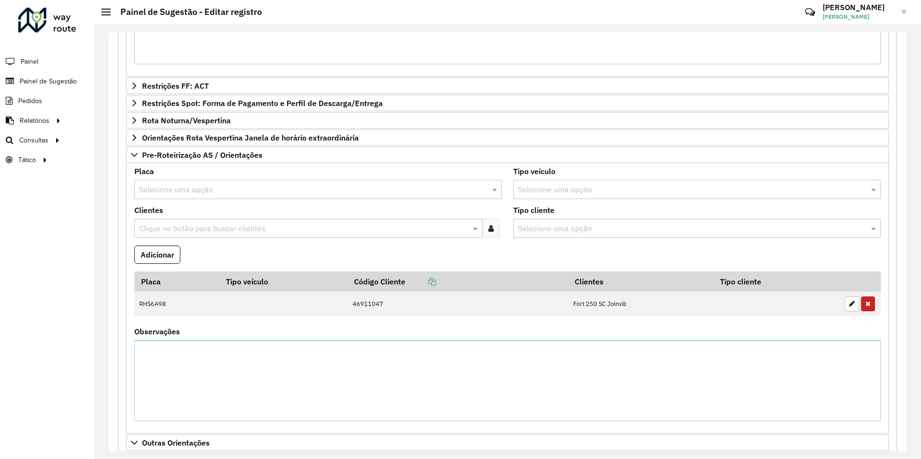
scroll to position [709, 0]
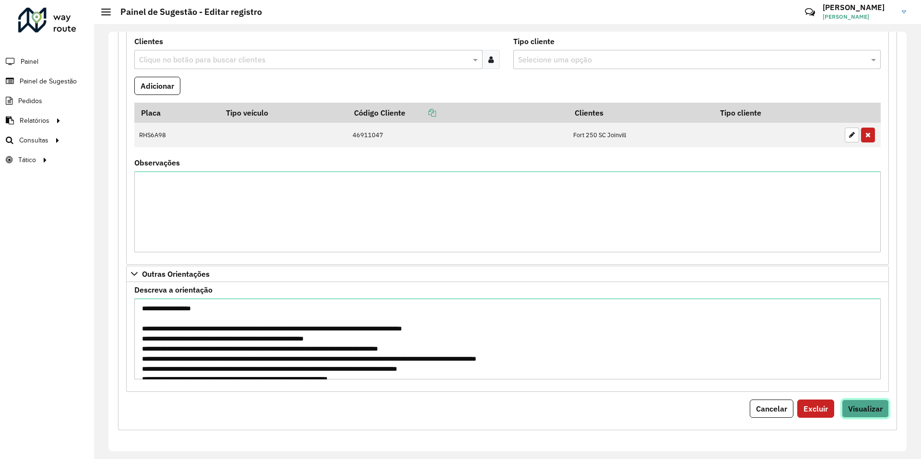
click at [865, 407] on span "Visualizar" at bounding box center [865, 409] width 35 height 10
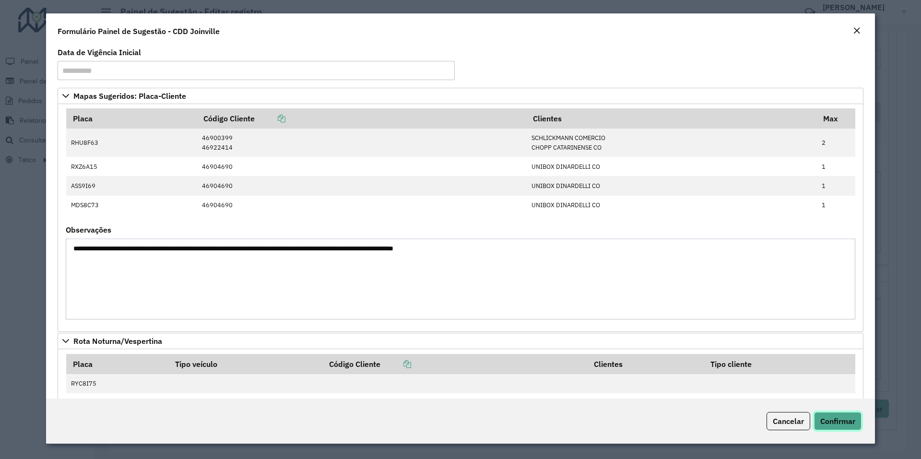
click at [834, 420] on span "Confirmar" at bounding box center [837, 421] width 35 height 10
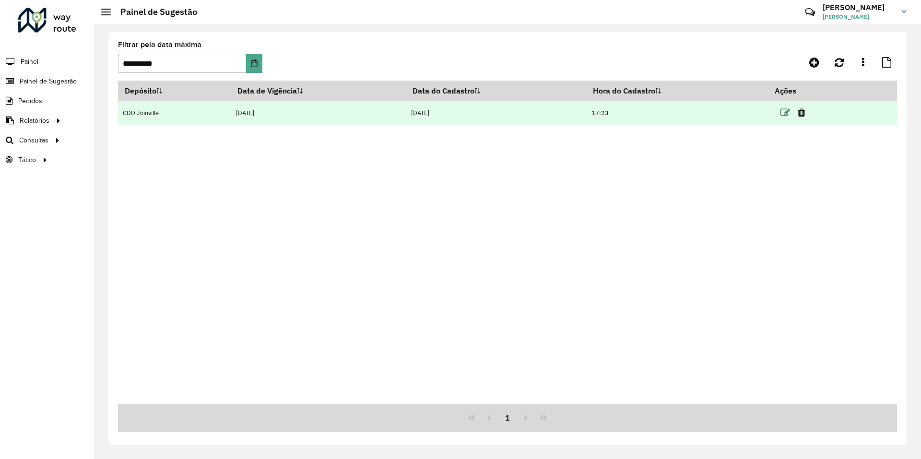
click at [783, 114] on icon at bounding box center [785, 113] width 10 height 10
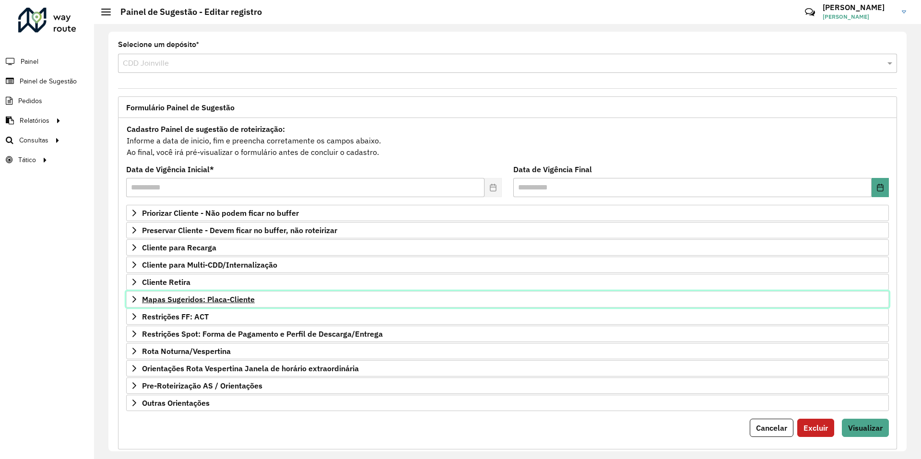
click at [220, 298] on span "Mapas Sugeridos: Placa-Cliente" at bounding box center [198, 300] width 113 height 8
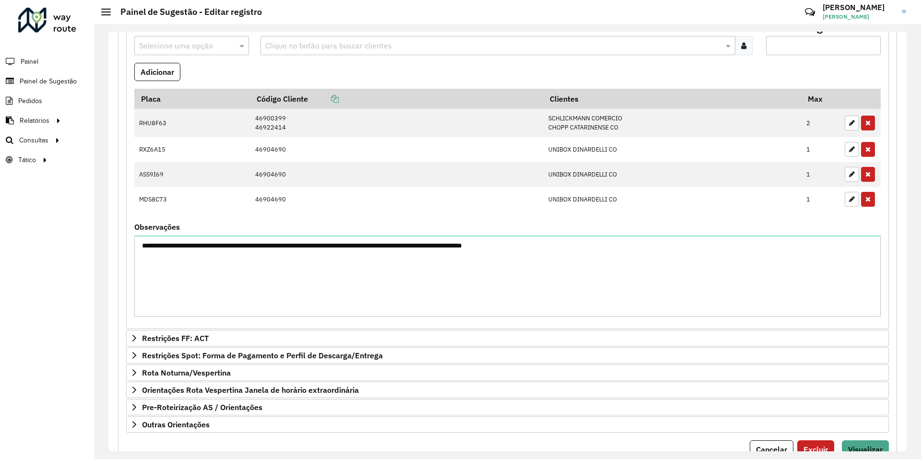
scroll to position [329, 0]
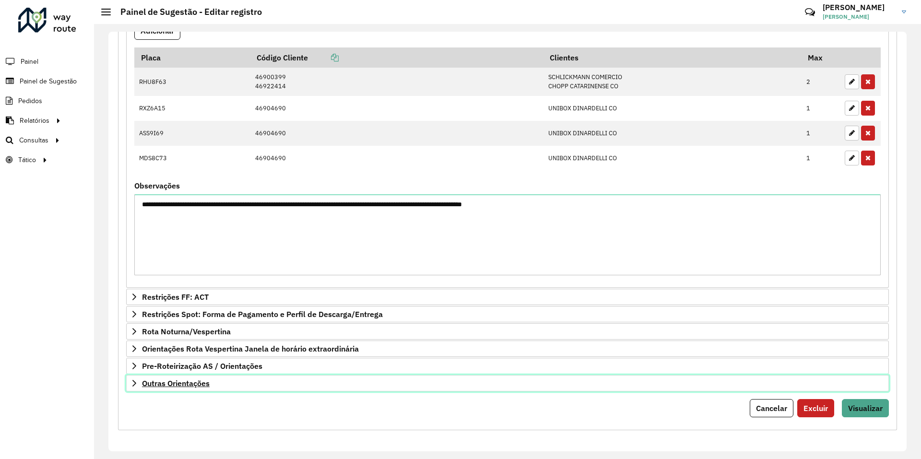
click at [189, 386] on span "Outras Orientações" at bounding box center [176, 383] width 68 height 8
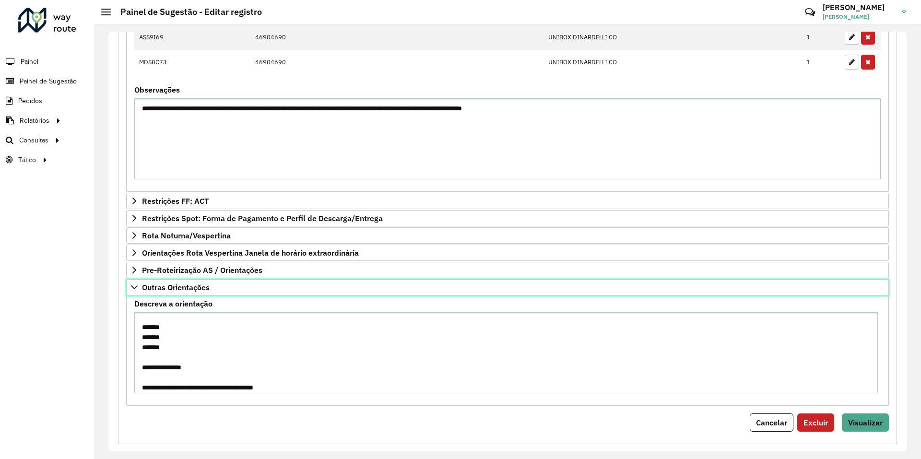
scroll to position [48, 0]
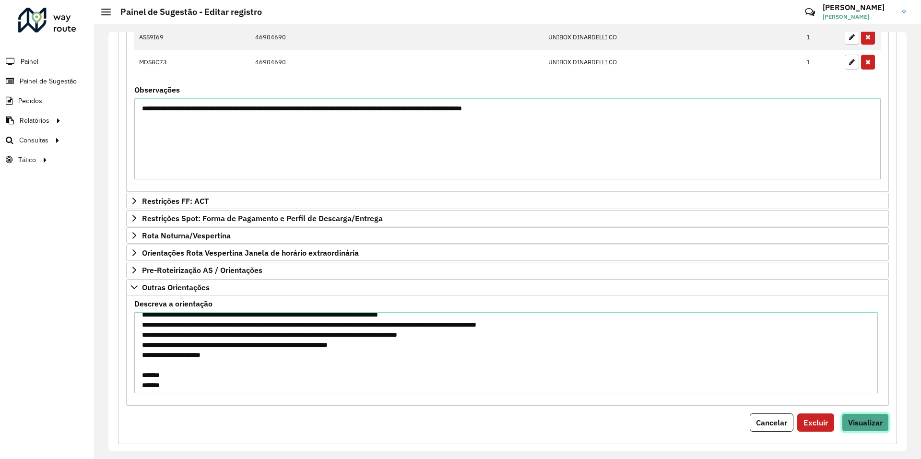
click at [857, 420] on span "Visualizar" at bounding box center [865, 423] width 35 height 10
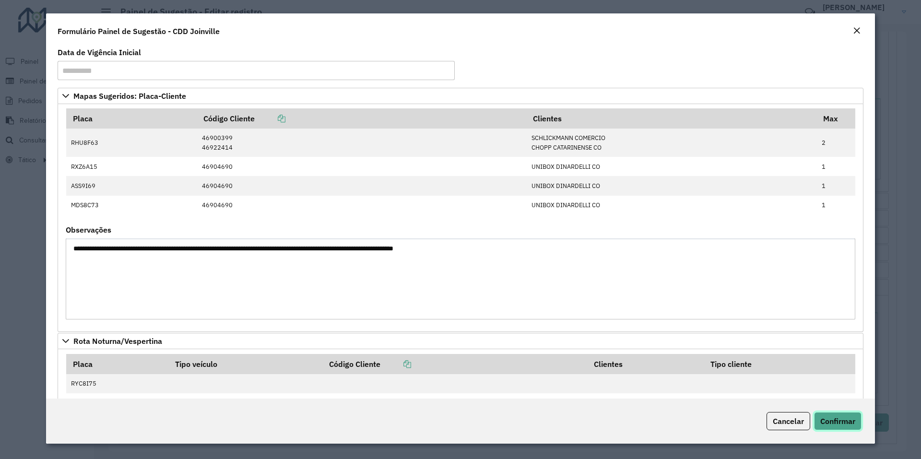
drag, startPoint x: 842, startPoint y: 422, endPoint x: 756, endPoint y: 339, distance: 120.4
click at [842, 422] on span "Confirmar" at bounding box center [837, 421] width 35 height 10
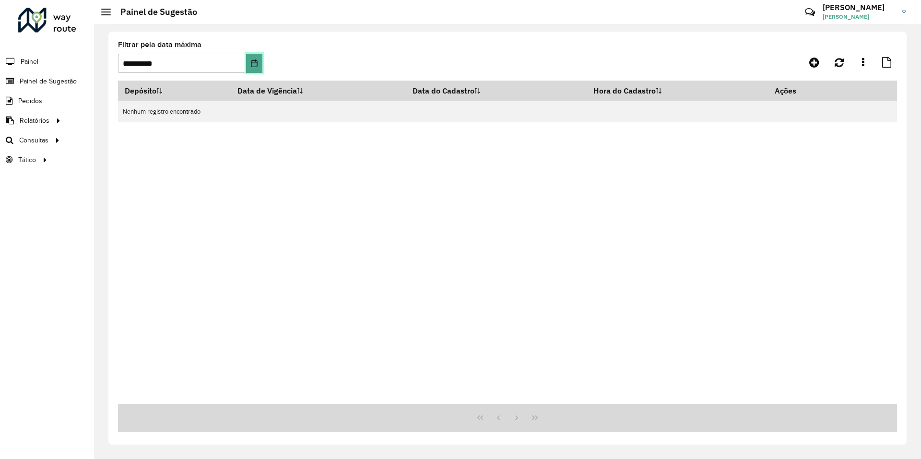
click at [253, 64] on icon "Choose Date" at bounding box center [254, 63] width 8 height 8
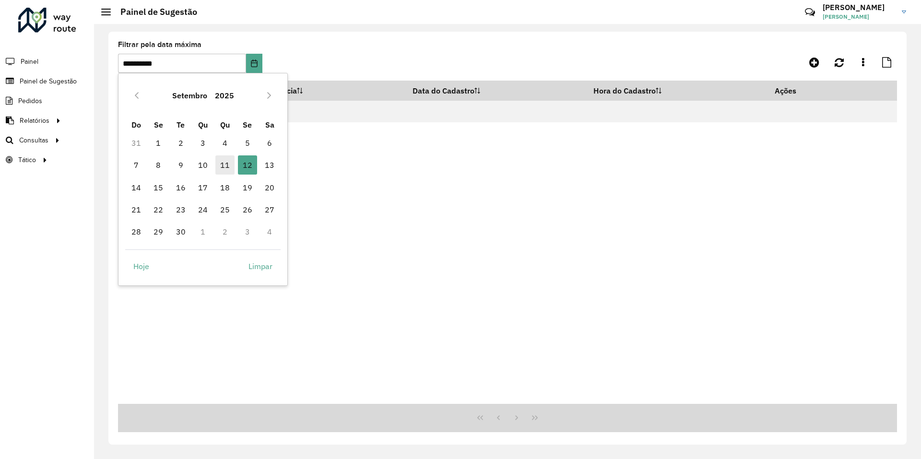
click at [226, 163] on span "11" at bounding box center [224, 164] width 19 height 19
type input "**********"
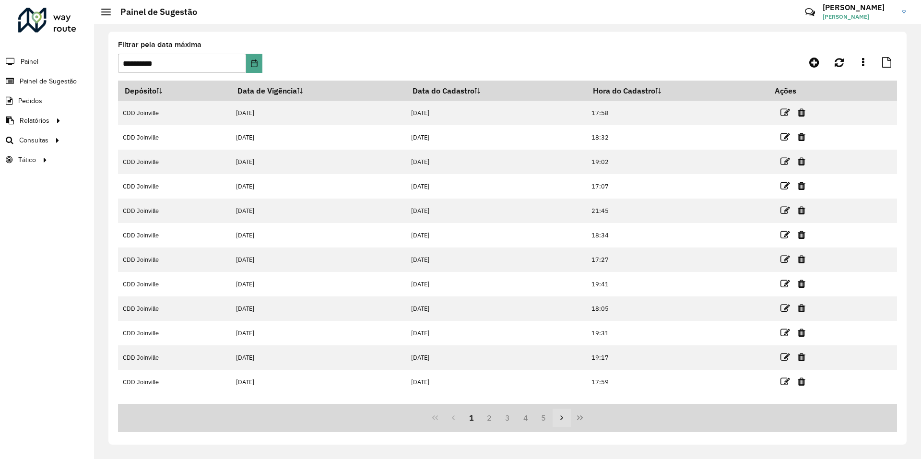
click at [560, 417] on icon "Next Page" at bounding box center [562, 418] width 8 height 8
click at [545, 420] on button "5" at bounding box center [544, 418] width 18 height 18
click at [543, 419] on button "7" at bounding box center [544, 418] width 18 height 18
click at [568, 419] on button "Next Page" at bounding box center [562, 418] width 18 height 18
click at [580, 419] on icon "Last Page" at bounding box center [580, 418] width 8 height 8
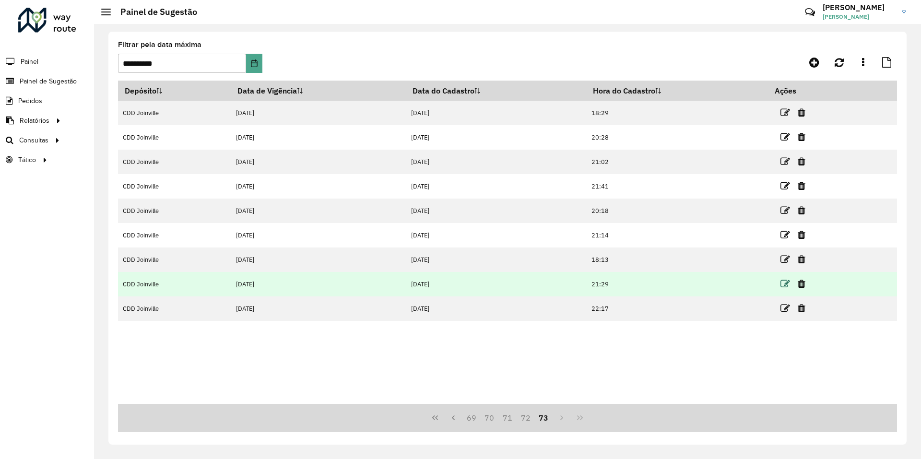
click at [788, 285] on icon at bounding box center [785, 284] width 10 height 10
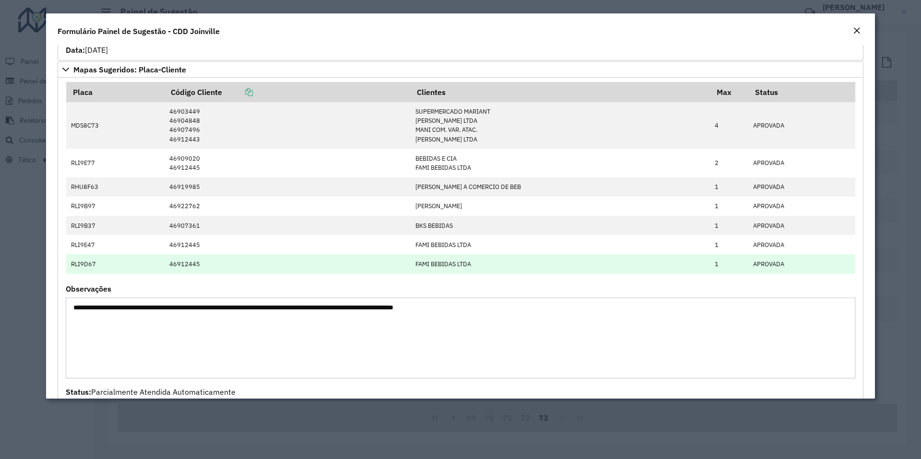
scroll to position [480, 0]
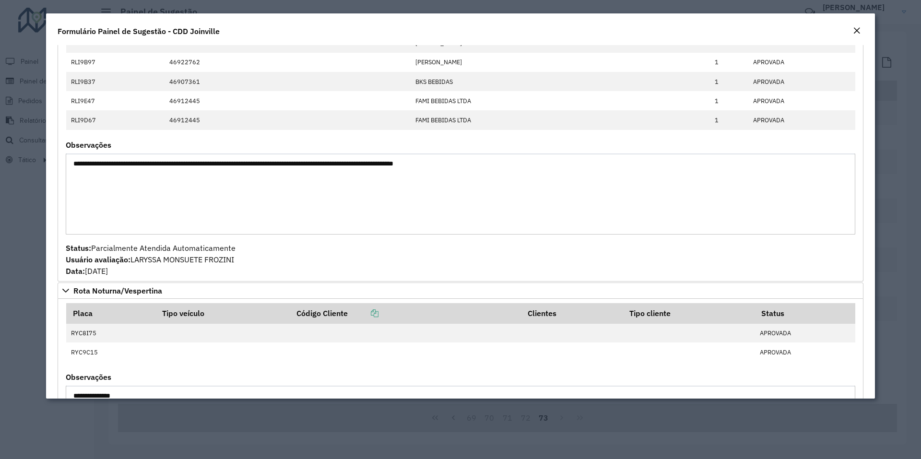
click at [395, 169] on textarea "**********" at bounding box center [461, 194] width 790 height 81
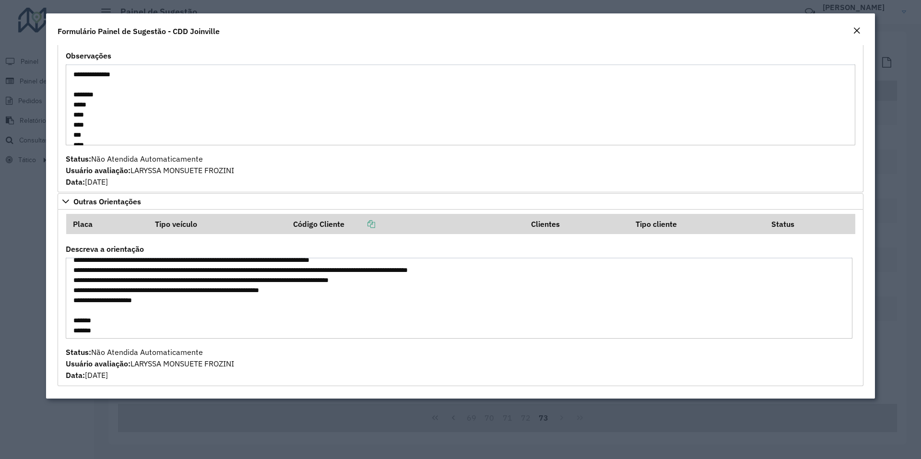
scroll to position [0, 0]
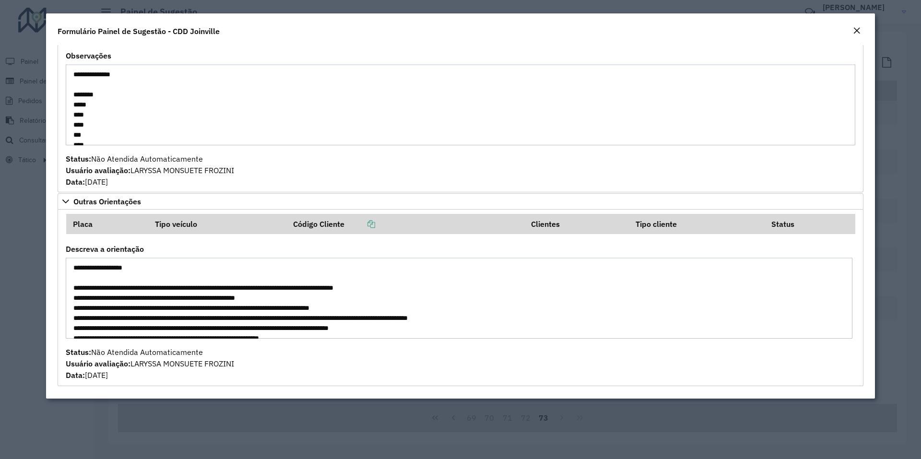
drag, startPoint x: 309, startPoint y: 331, endPoint x: 69, endPoint y: 236, distance: 258.3
click at [69, 236] on formly-group "Placa Tipo veículo Código Cliente Clientes Tipo cliente Status Descreva a orien…" at bounding box center [460, 297] width 801 height 167
